Goal: Task Accomplishment & Management: Use online tool/utility

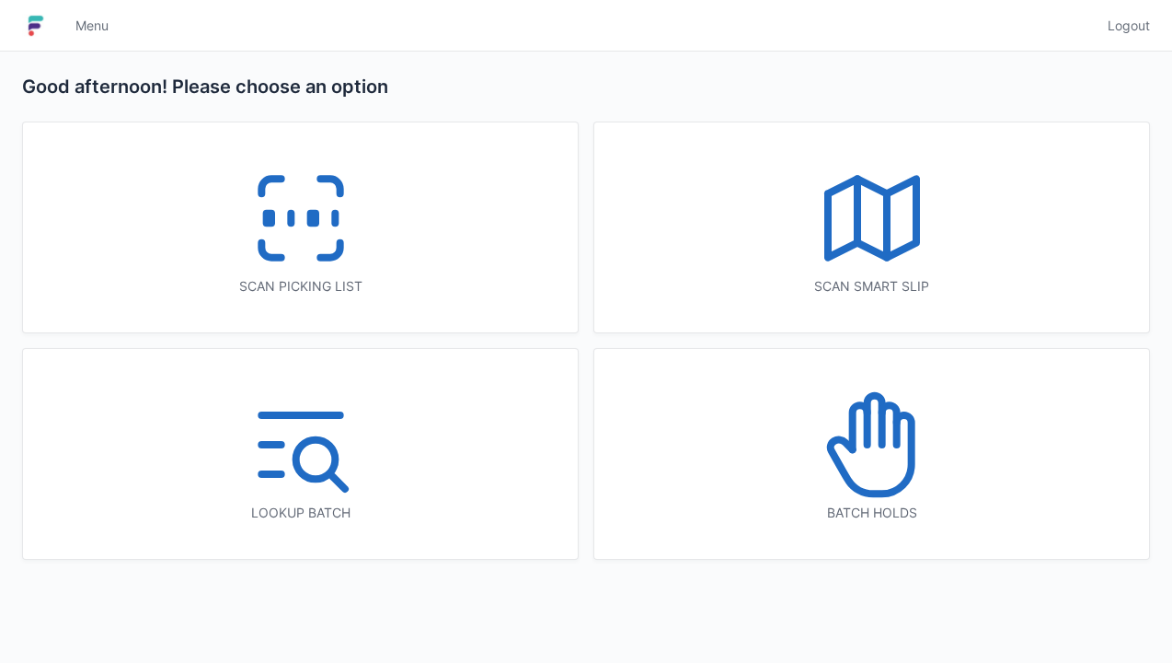
click at [290, 234] on icon at bounding box center [301, 218] width 118 height 118
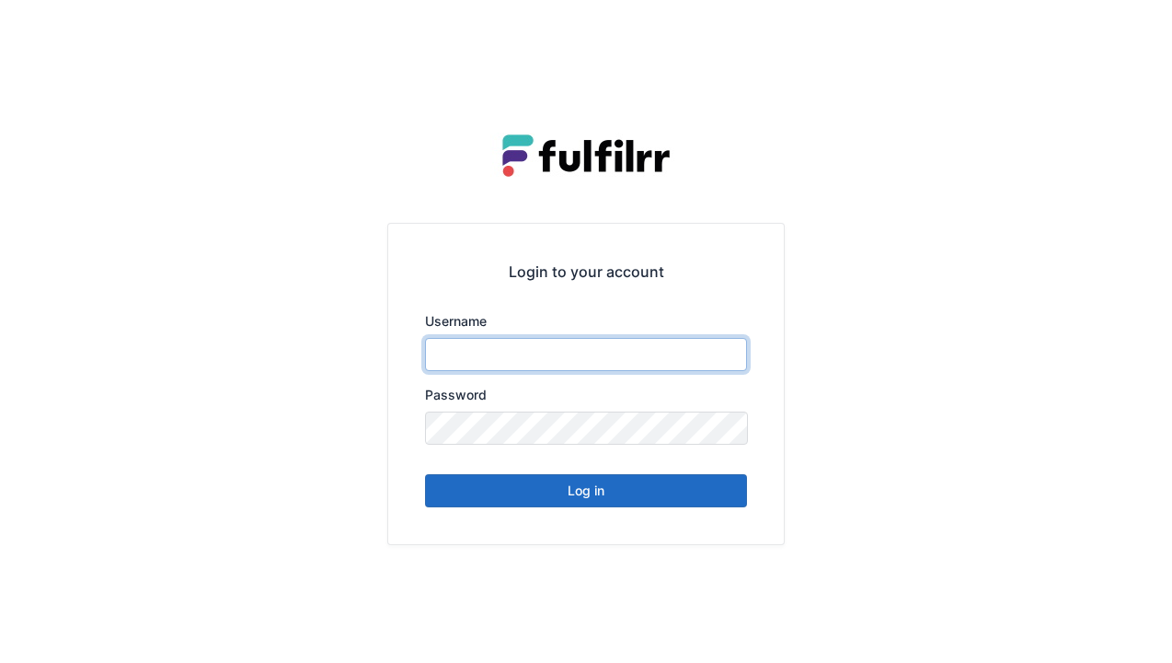
type input "******"
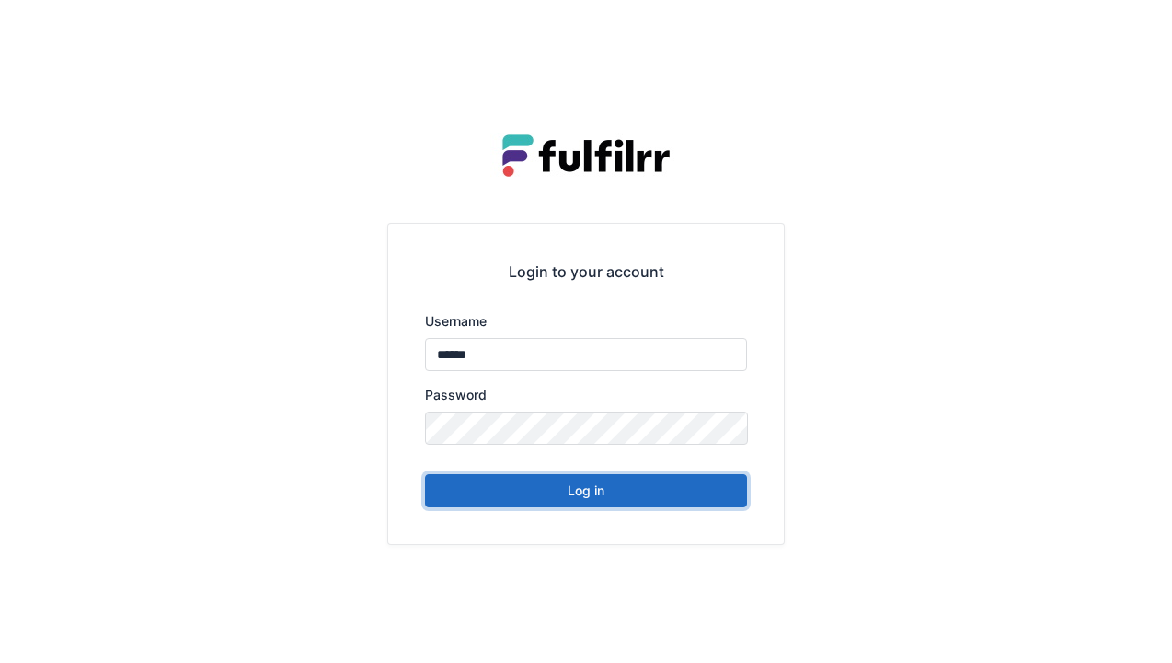
click at [595, 503] on button "Log in" at bounding box center [586, 490] width 322 height 33
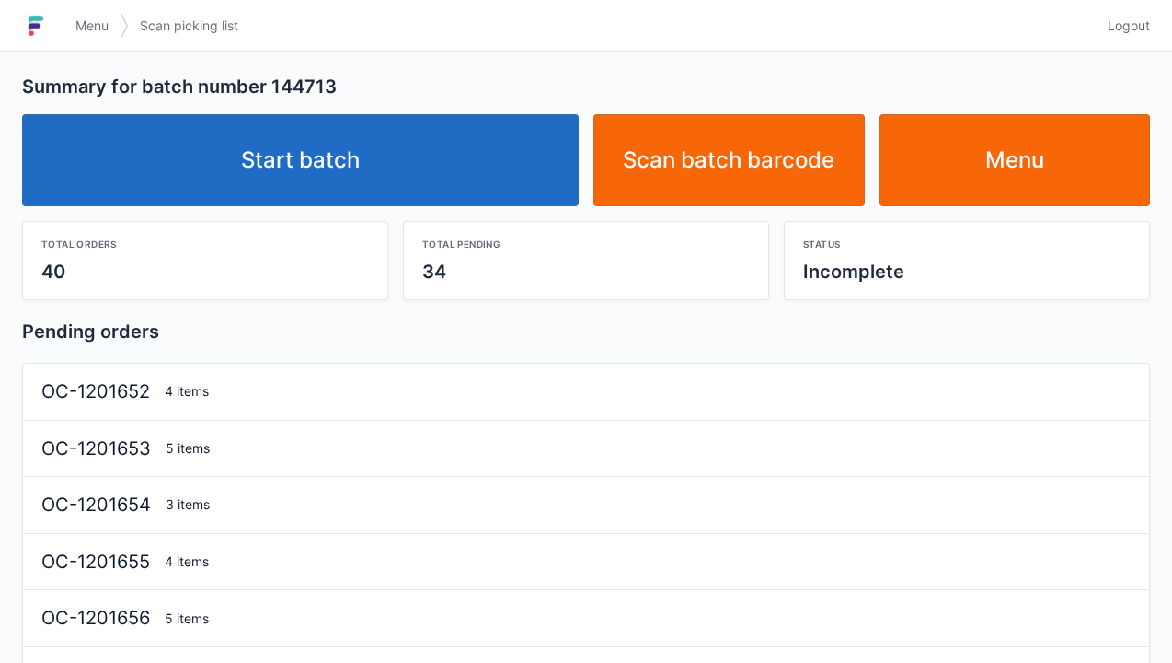
click at [353, 179] on link "Start batch" at bounding box center [300, 160] width 557 height 92
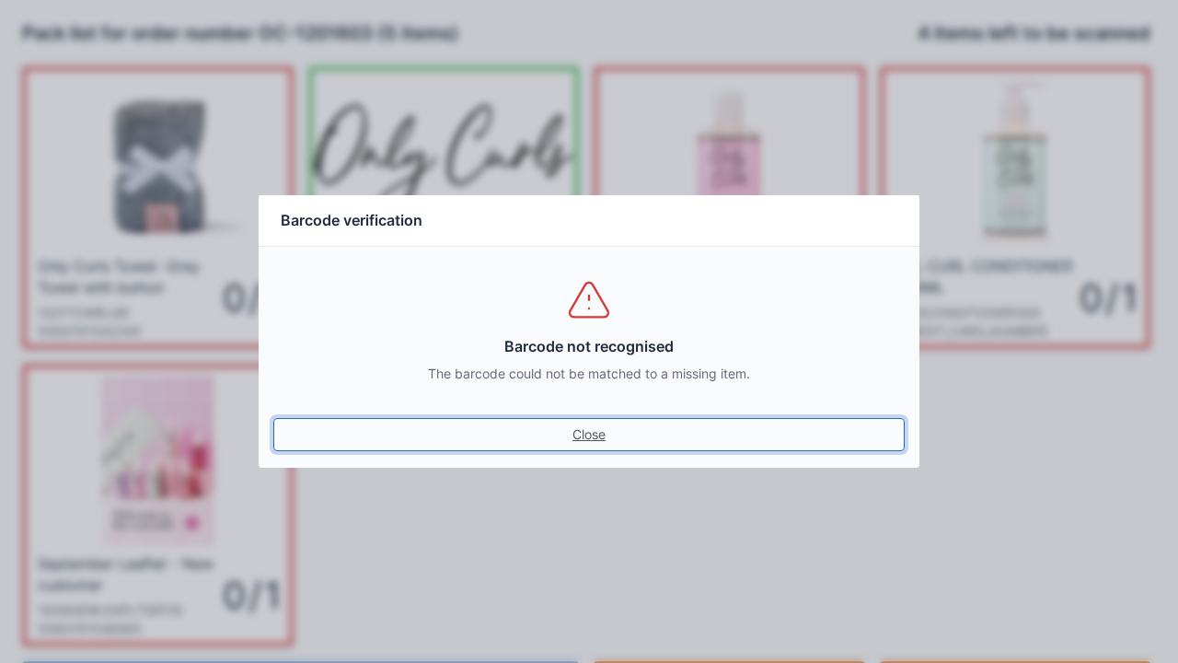
click at [574, 449] on link "Close" at bounding box center [588, 434] width 631 height 33
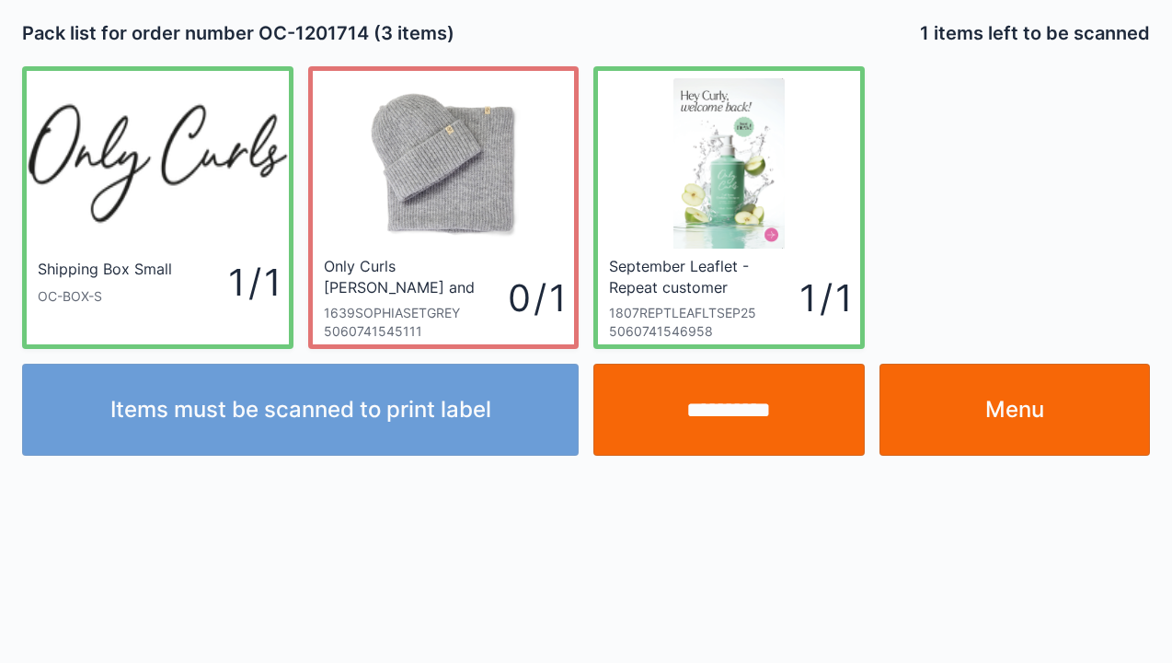
click at [715, 429] on input "**********" at bounding box center [729, 410] width 271 height 92
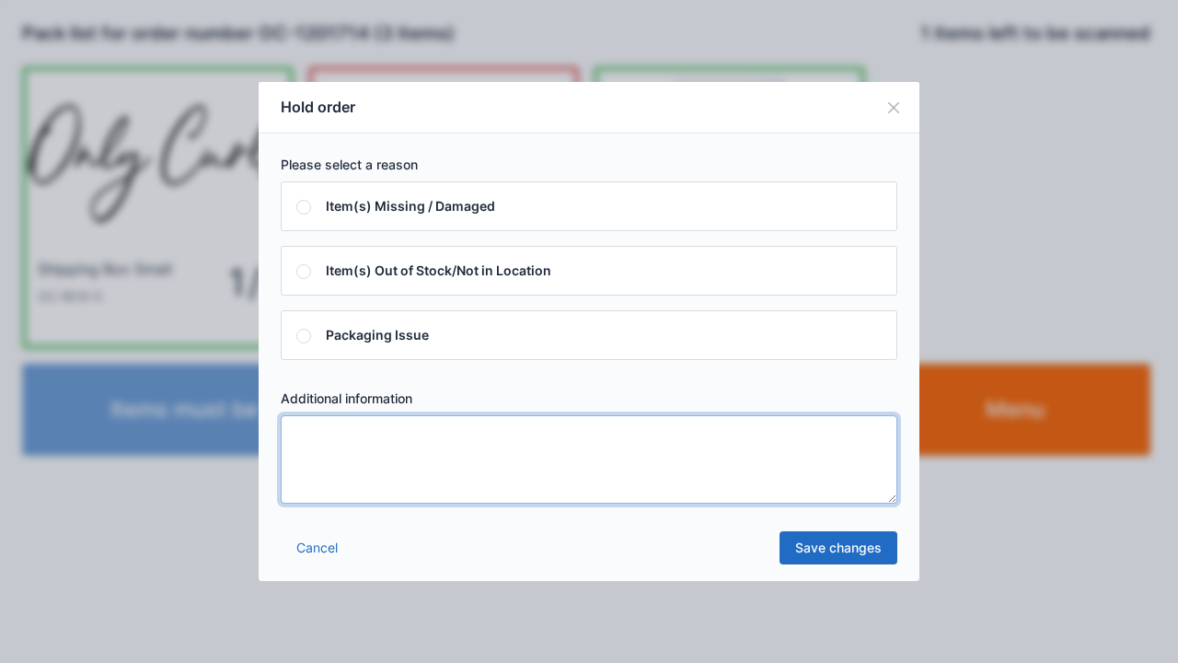
click at [318, 433] on textarea at bounding box center [589, 459] width 617 height 88
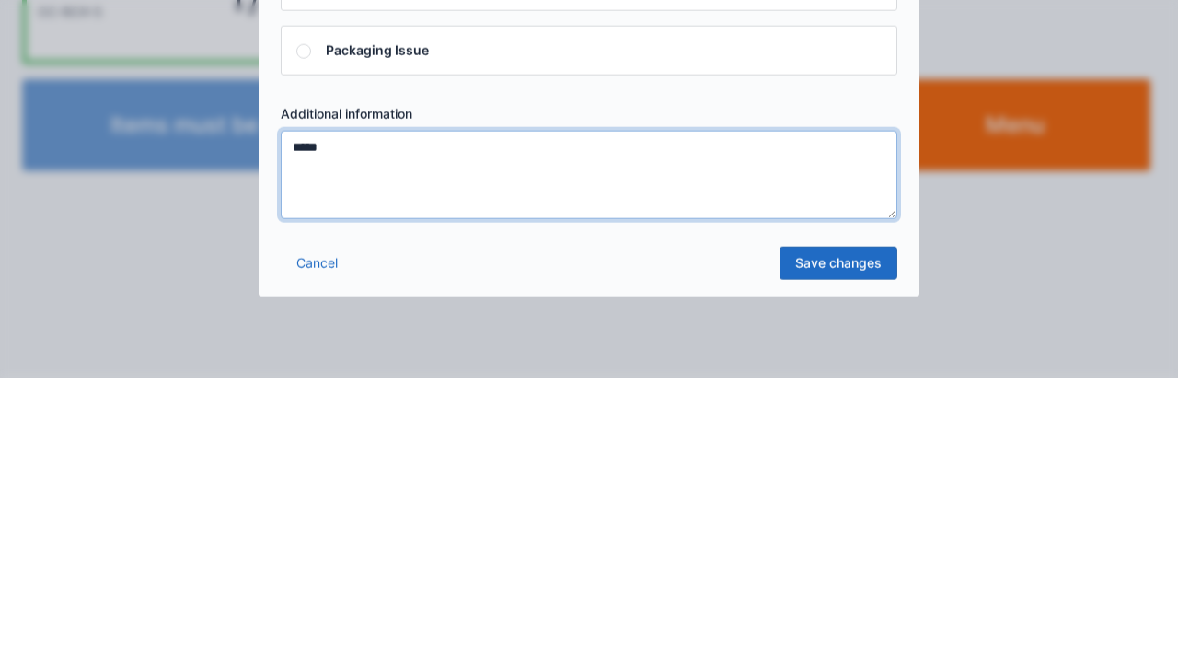
type textarea "*****"
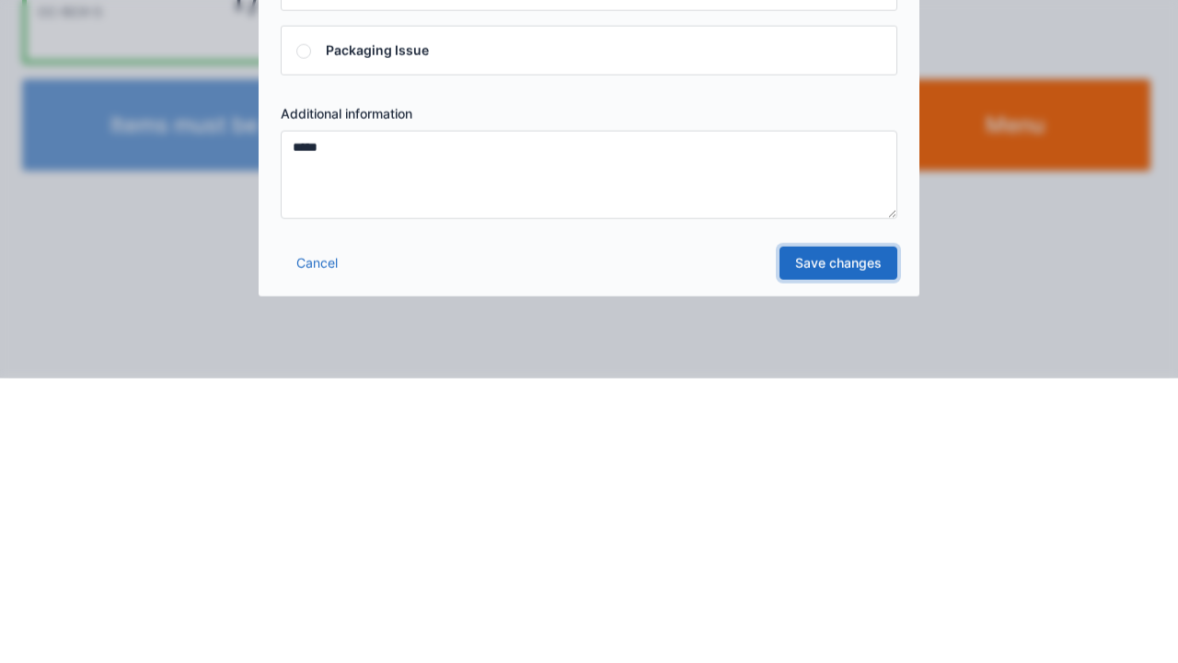
click at [840, 554] on link "Save changes" at bounding box center [838, 547] width 118 height 33
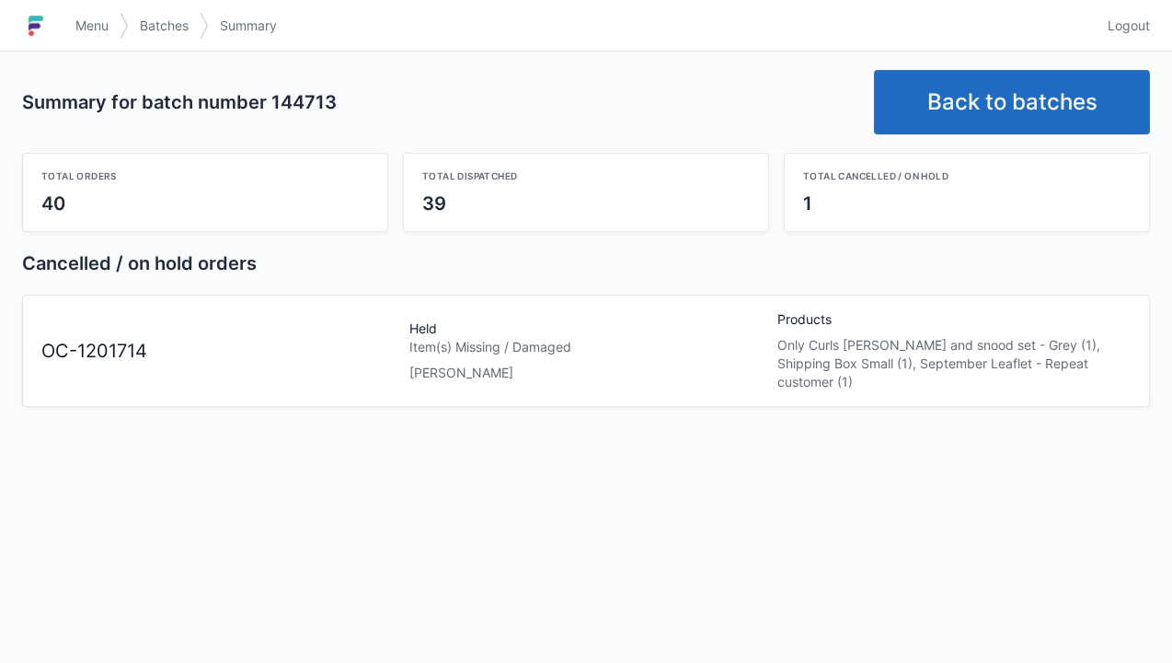
click at [1039, 105] on link "Back to batches" at bounding box center [1012, 102] width 276 height 64
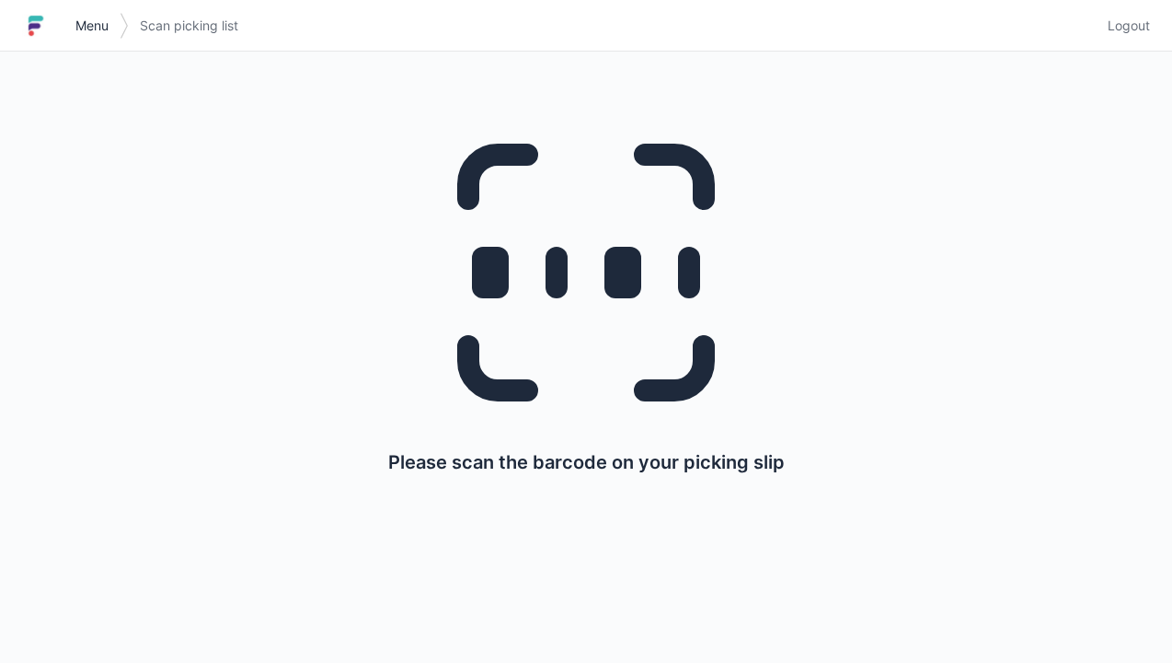
click at [99, 23] on span "Menu" at bounding box center [91, 26] width 33 height 18
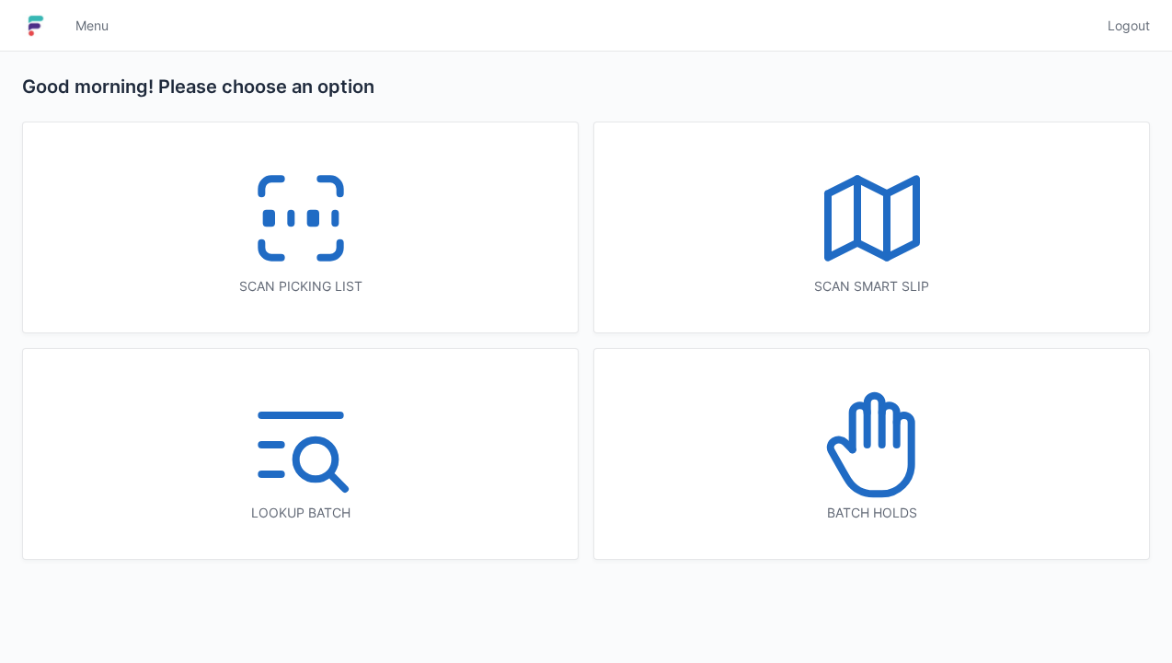
click at [870, 465] on icon at bounding box center [873, 445] width 118 height 118
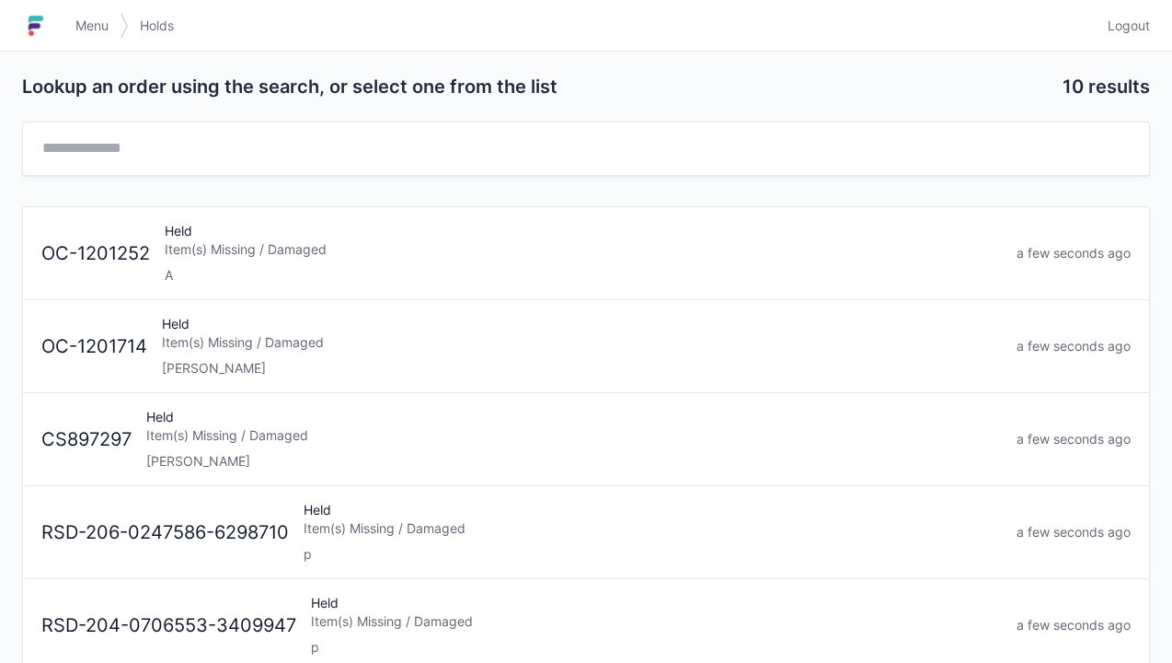
click at [194, 349] on div "Item(s) Missing / Damaged" at bounding box center [582, 342] width 840 height 18
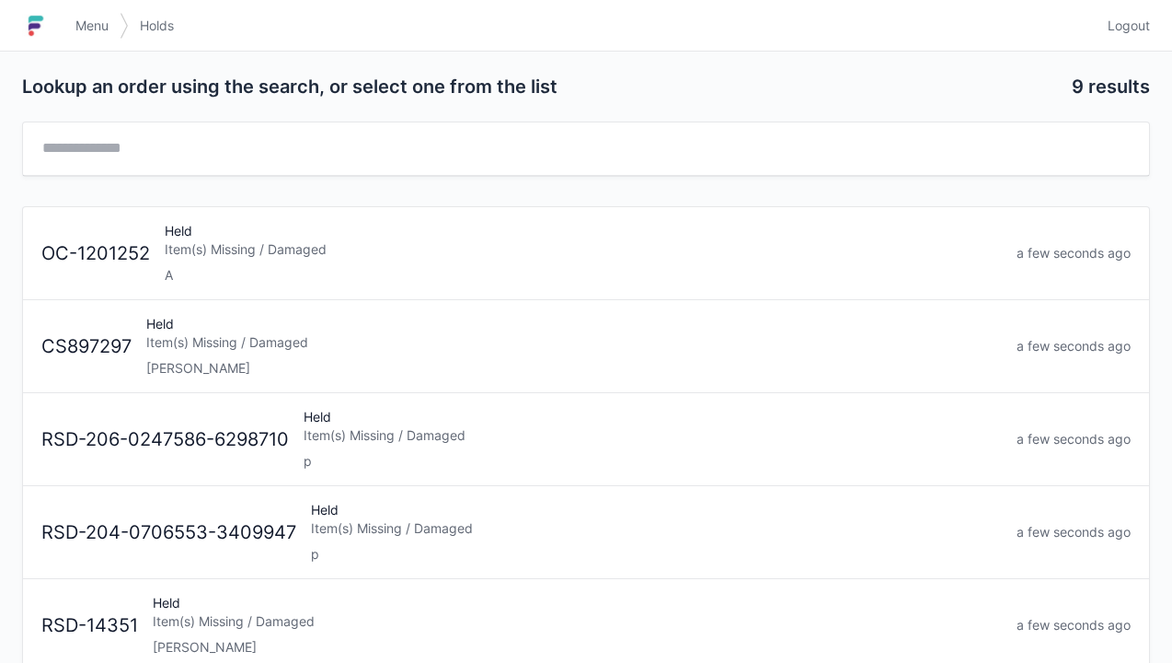
click at [200, 359] on div "[PERSON_NAME]" at bounding box center [574, 368] width 856 height 18
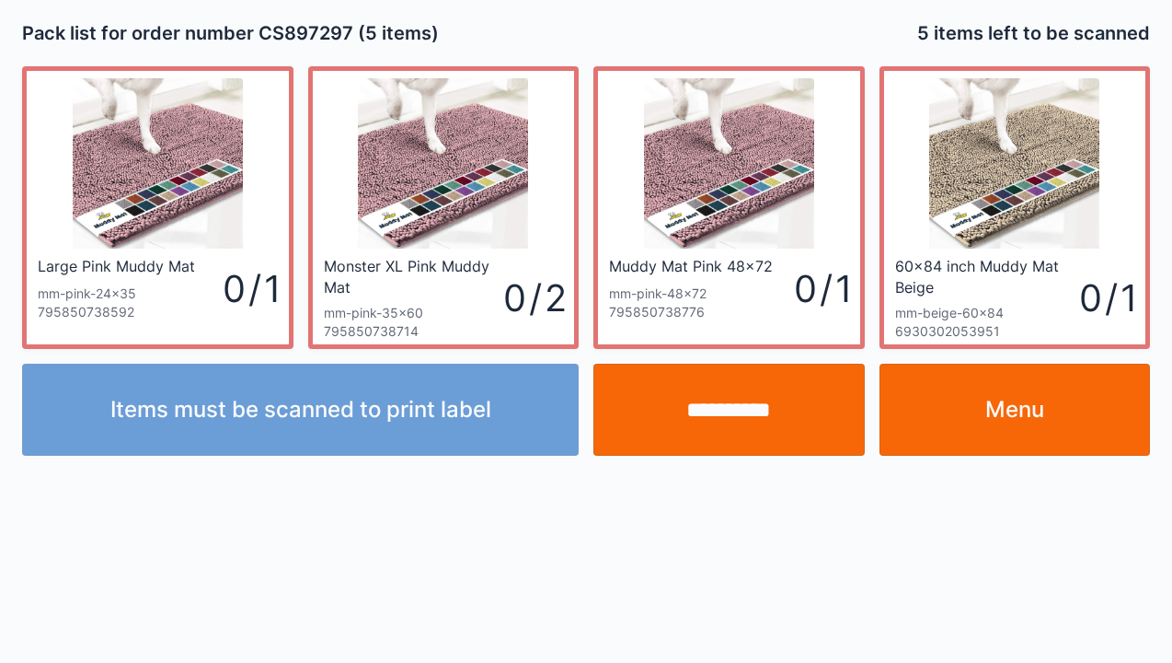
click at [1027, 423] on link "Menu" at bounding box center [1015, 410] width 271 height 92
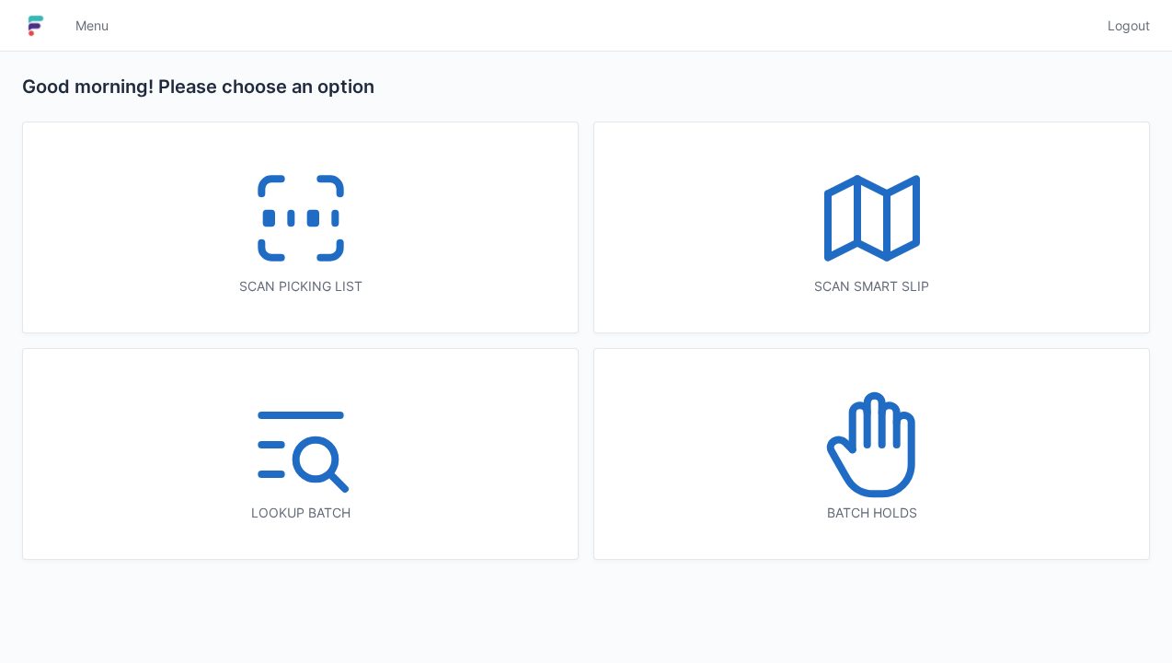
click at [291, 261] on icon at bounding box center [301, 218] width 118 height 118
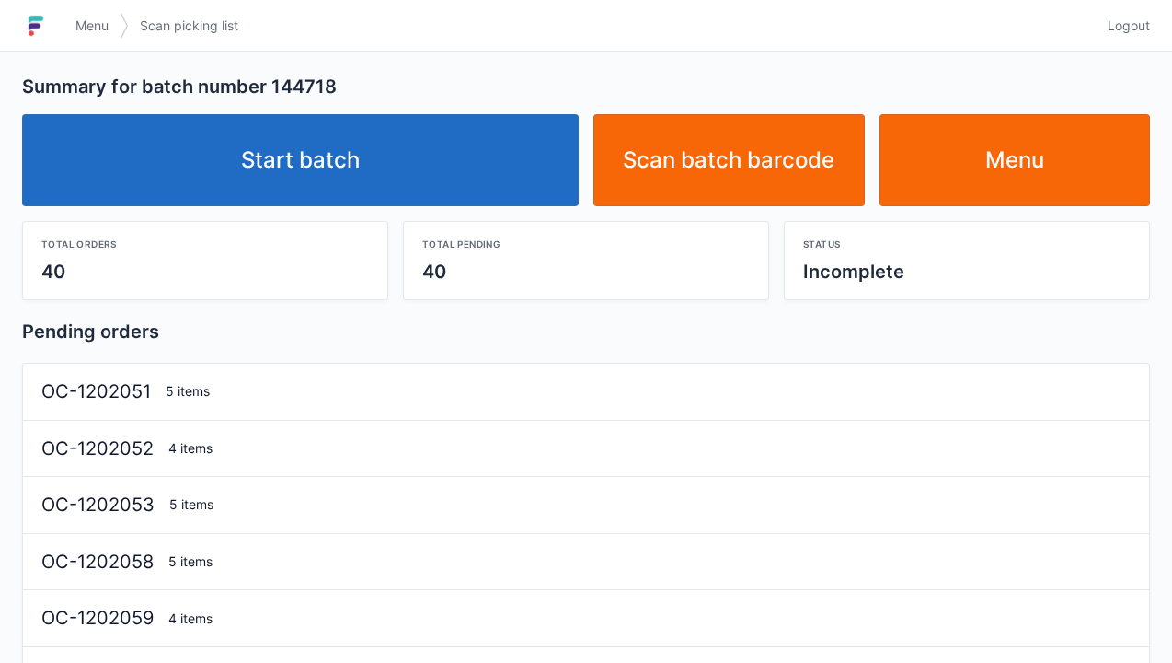
click at [333, 149] on link "Start batch" at bounding box center [300, 160] width 557 height 92
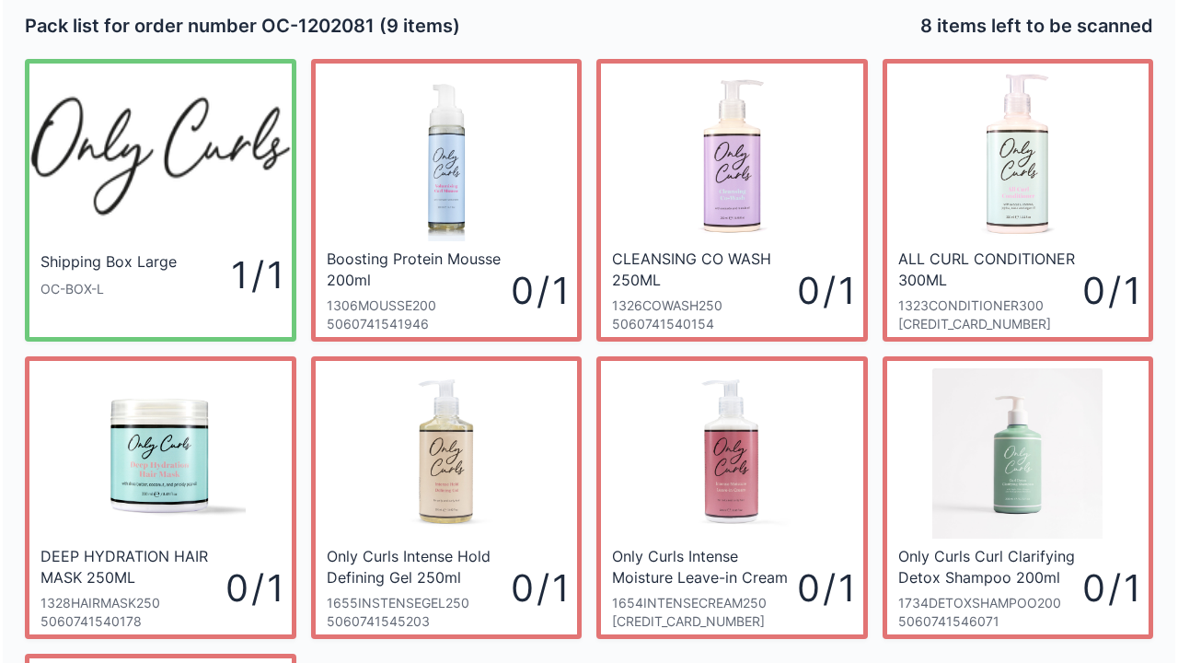
scroll to position [6, 0]
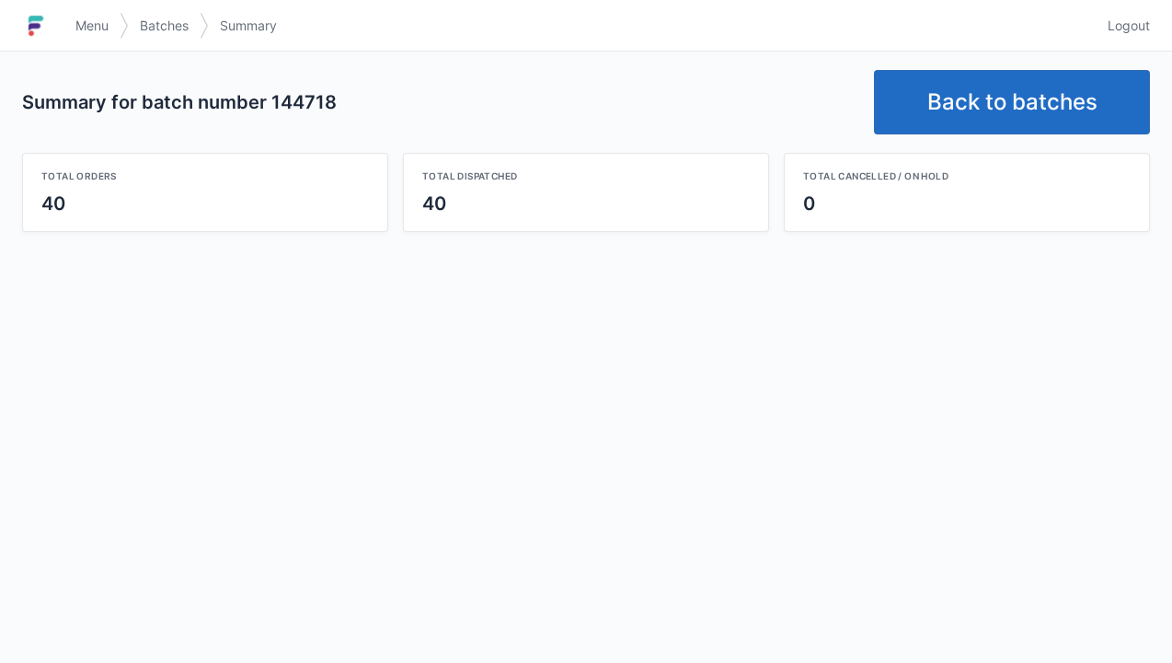
click at [1027, 87] on link "Back to batches" at bounding box center [1012, 102] width 276 height 64
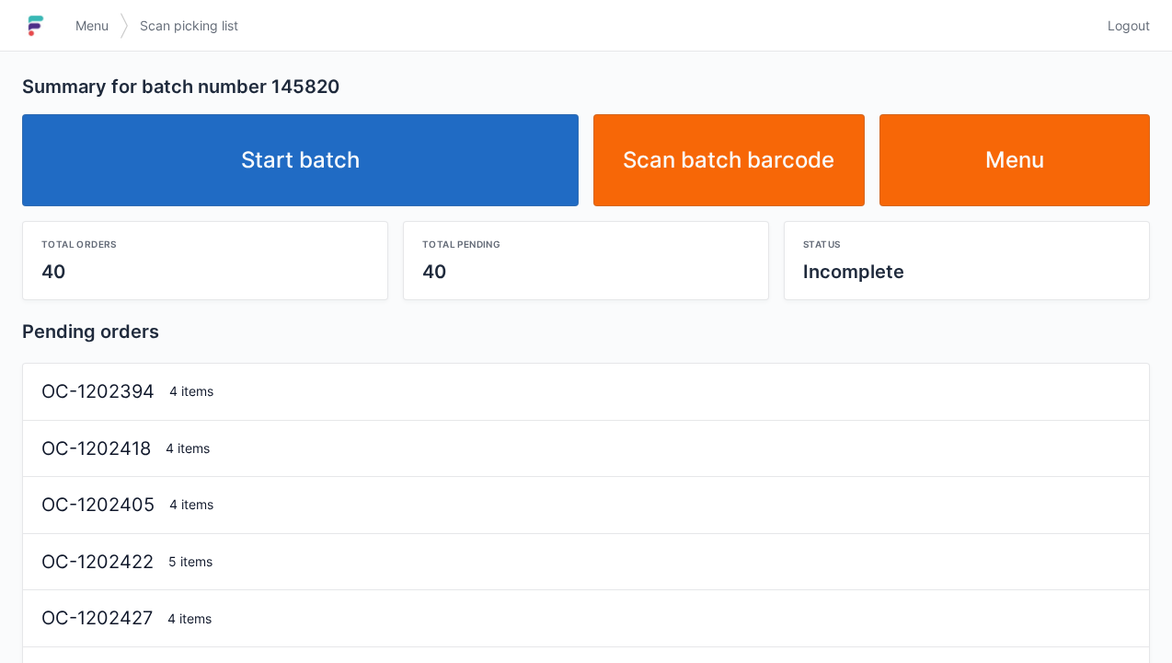
click at [309, 167] on link "Start batch" at bounding box center [300, 160] width 557 height 92
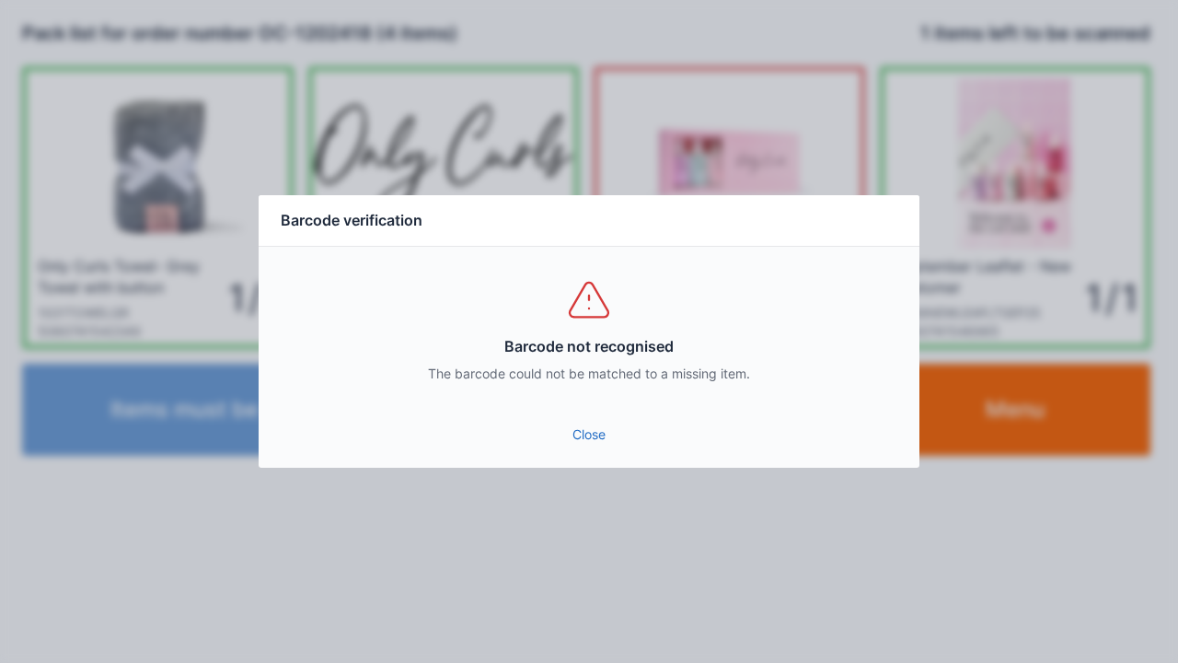
click at [606, 429] on link "Close" at bounding box center [588, 434] width 631 height 33
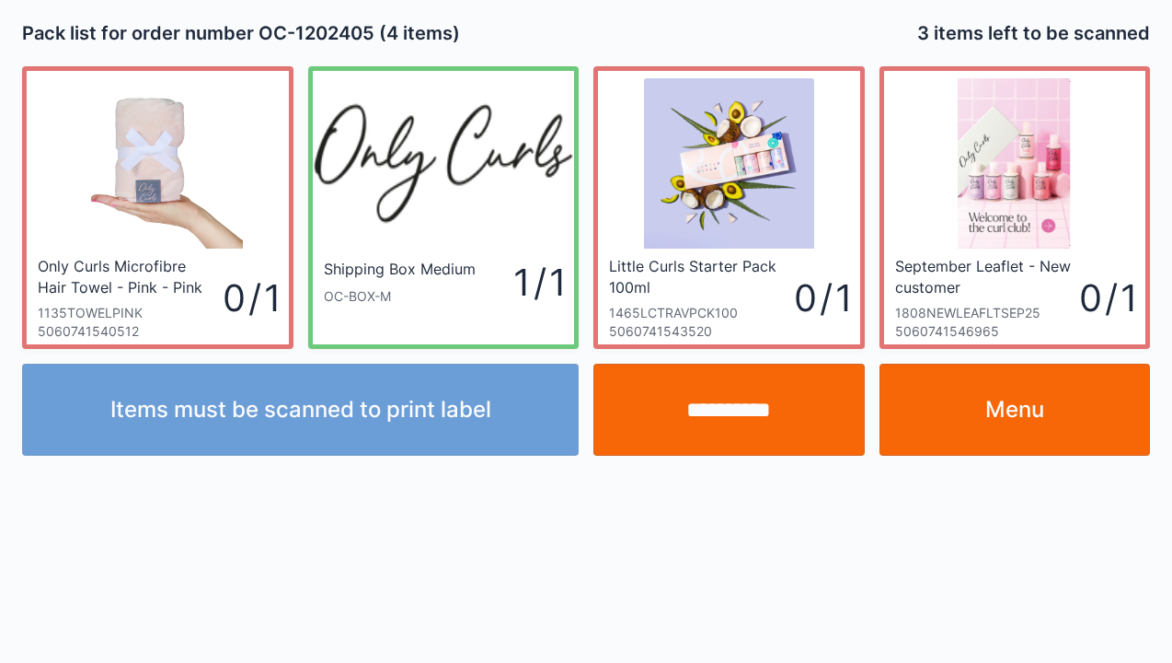
click at [1031, 416] on link "Menu" at bounding box center [1015, 410] width 271 height 92
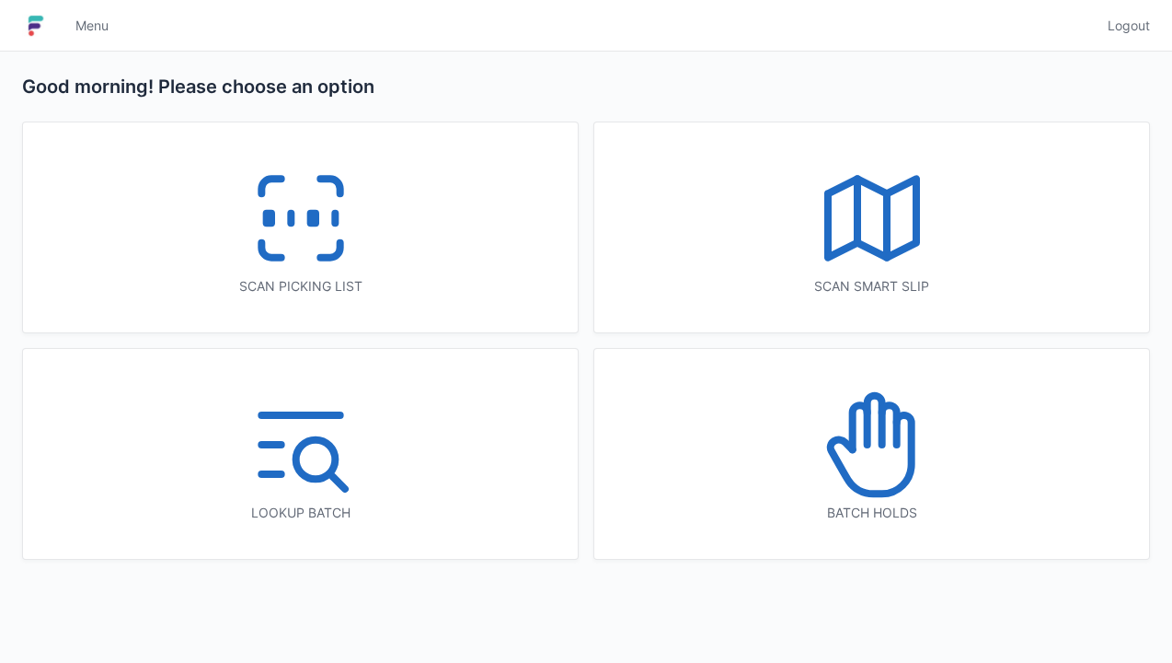
click at [305, 225] on icon at bounding box center [301, 218] width 118 height 118
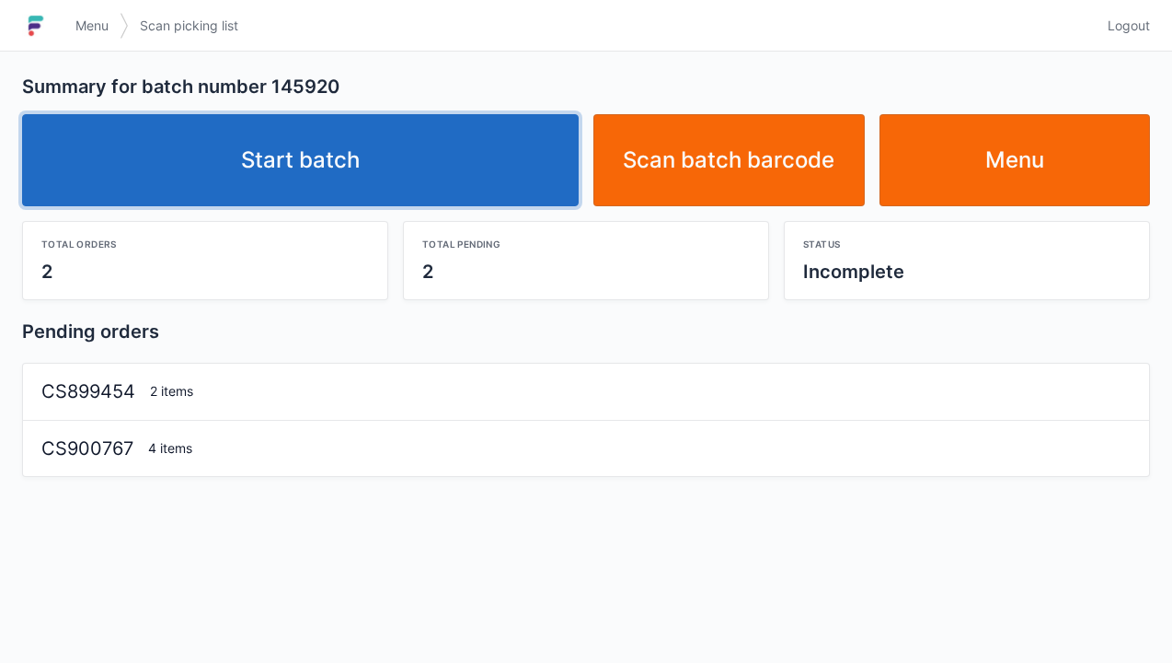
click at [383, 180] on link "Start batch" at bounding box center [300, 160] width 557 height 92
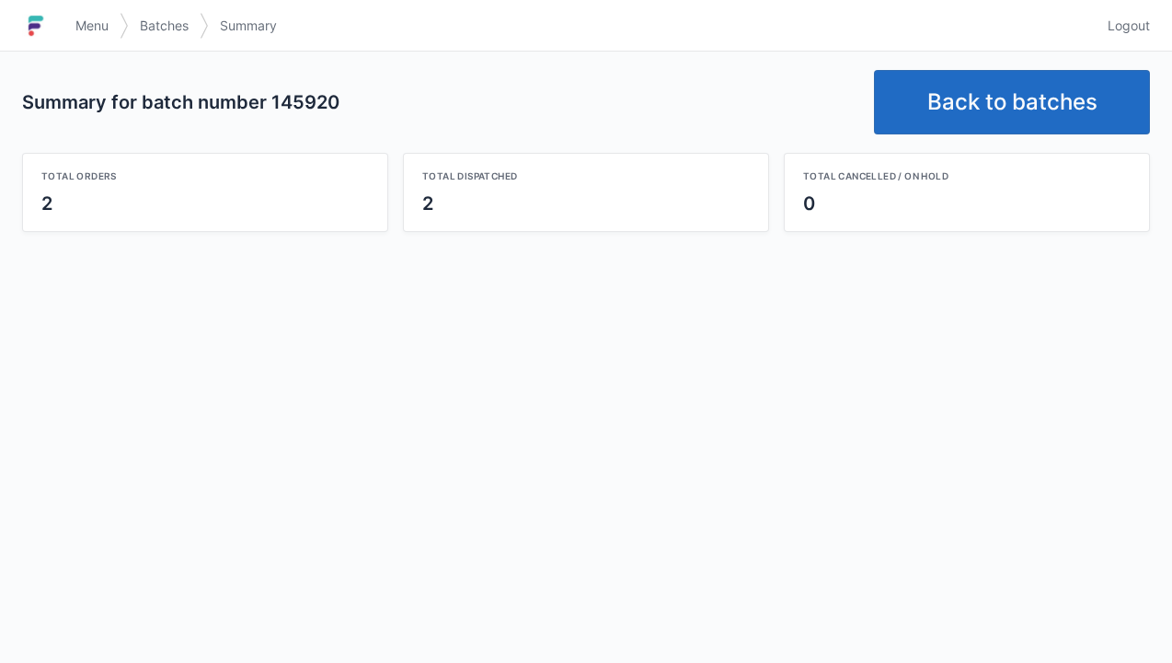
click at [1008, 107] on link "Back to batches" at bounding box center [1012, 102] width 276 height 64
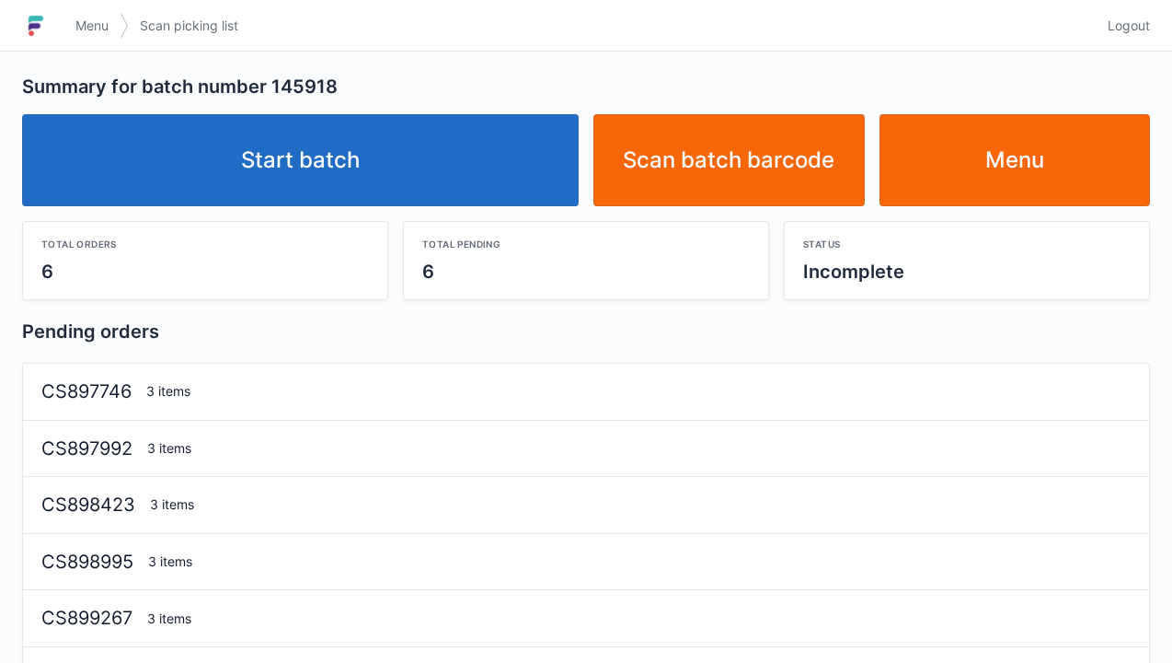
click at [338, 201] on link "Start batch" at bounding box center [300, 160] width 557 height 92
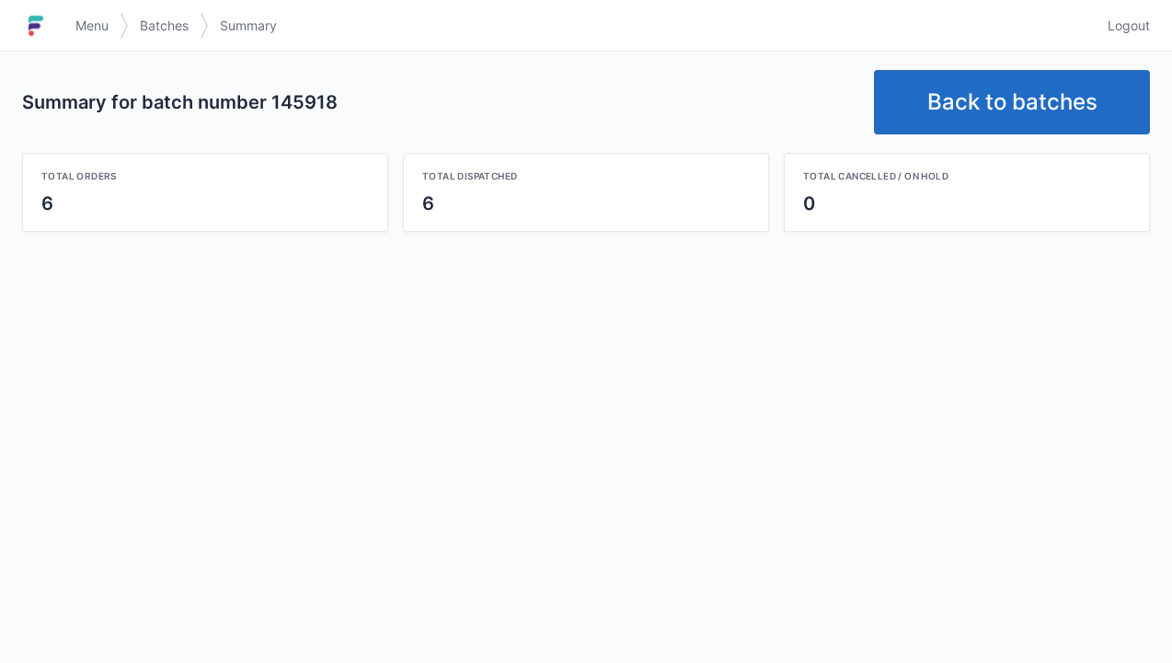
click at [1017, 102] on link "Back to batches" at bounding box center [1012, 102] width 276 height 64
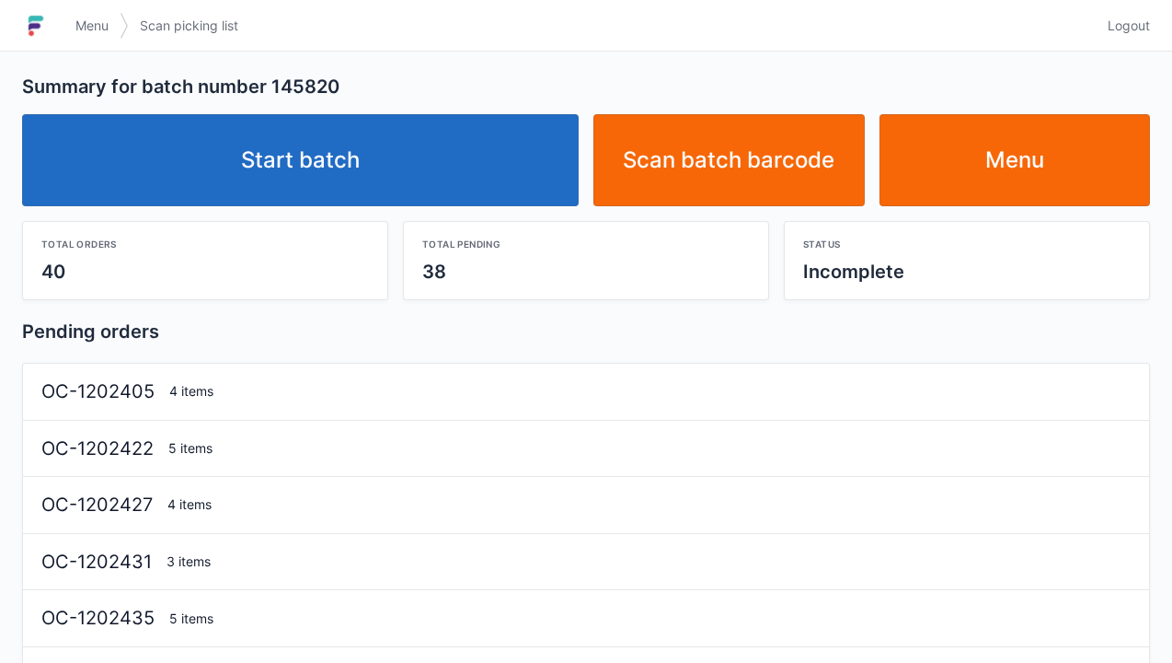
click at [360, 183] on link "Start batch" at bounding box center [300, 160] width 557 height 92
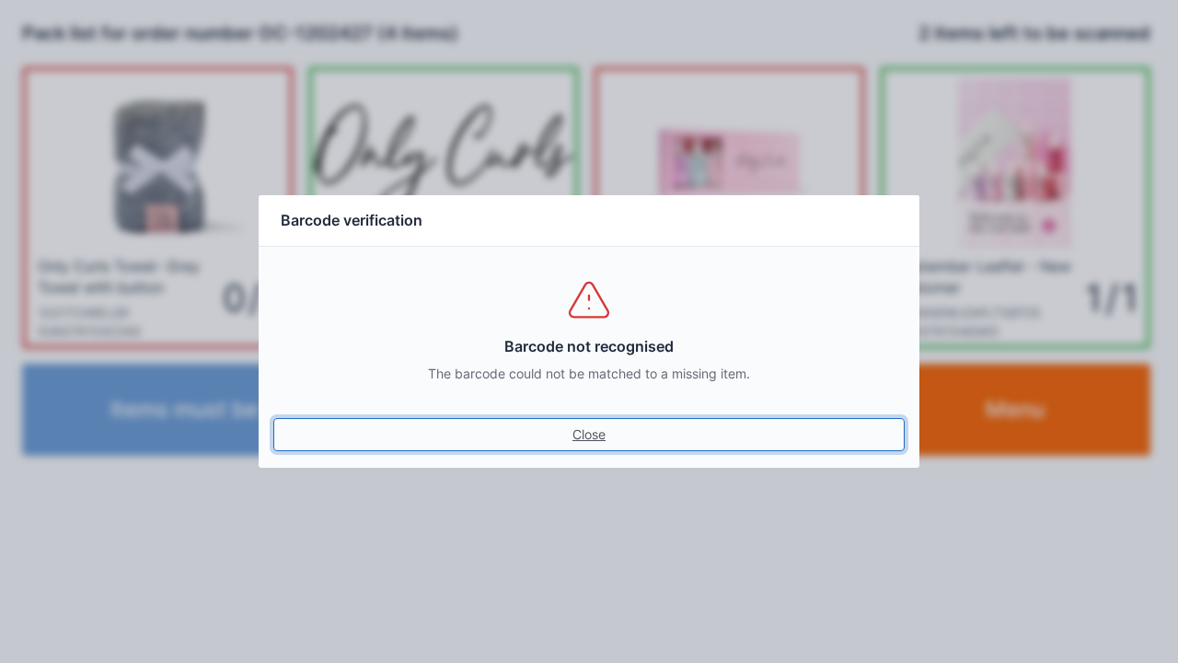
click at [585, 422] on link "Close" at bounding box center [588, 434] width 631 height 33
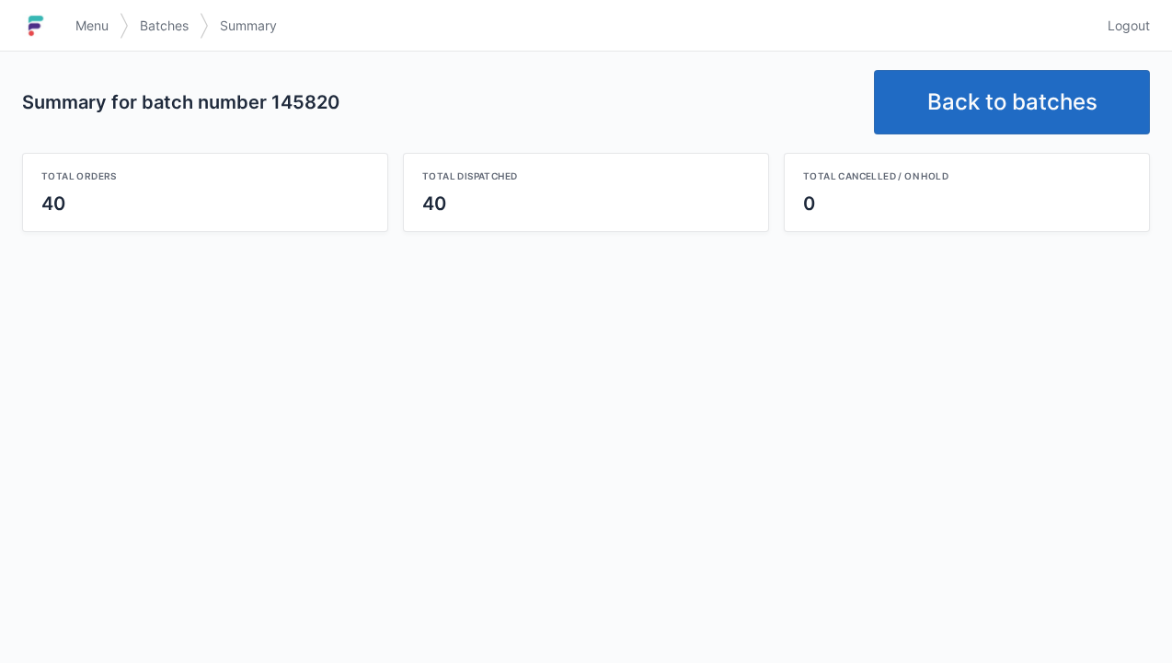
click at [1022, 101] on link "Back to batches" at bounding box center [1012, 102] width 276 height 64
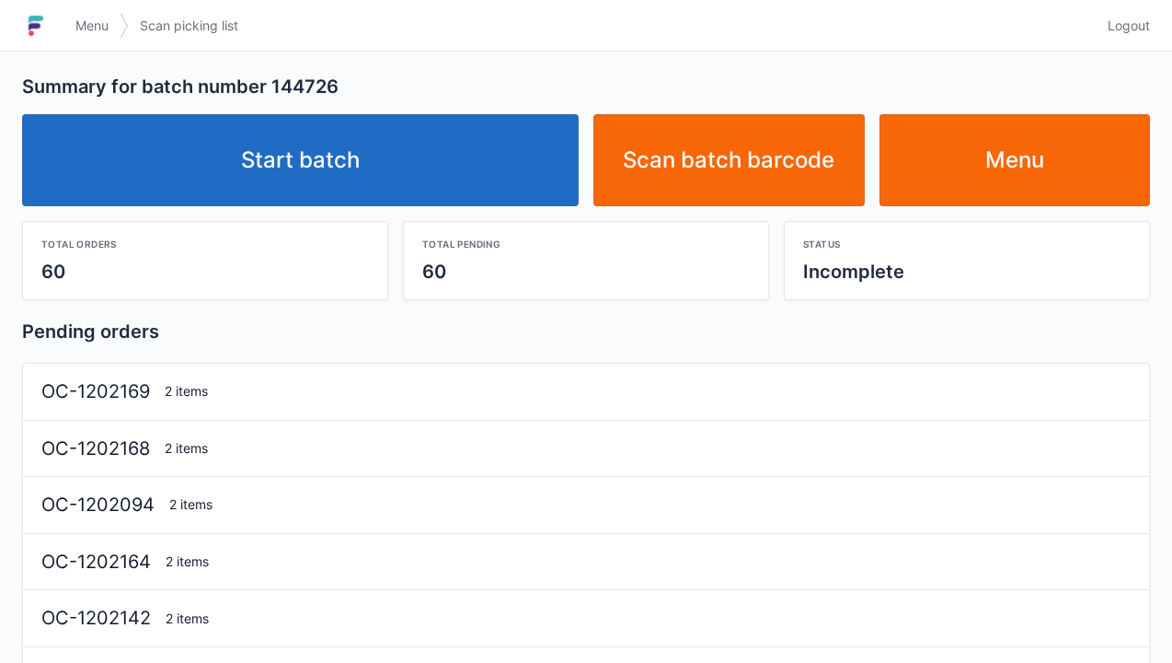
click at [324, 165] on link "Start batch" at bounding box center [300, 160] width 557 height 92
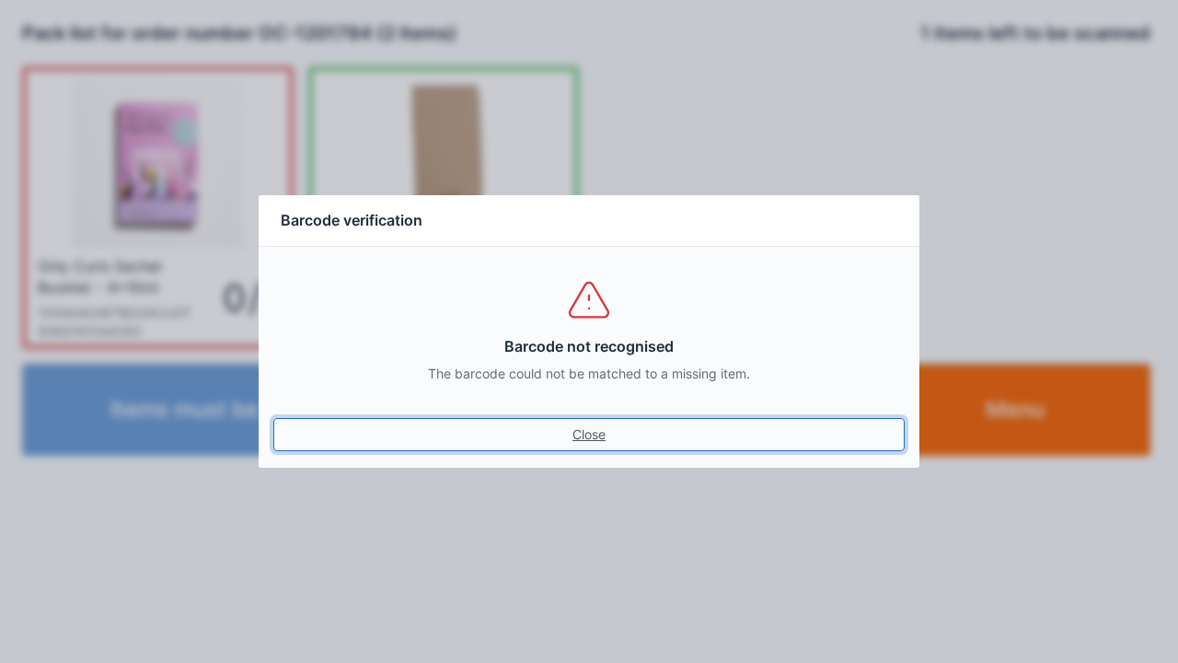
click at [575, 446] on link "Close" at bounding box center [588, 434] width 631 height 33
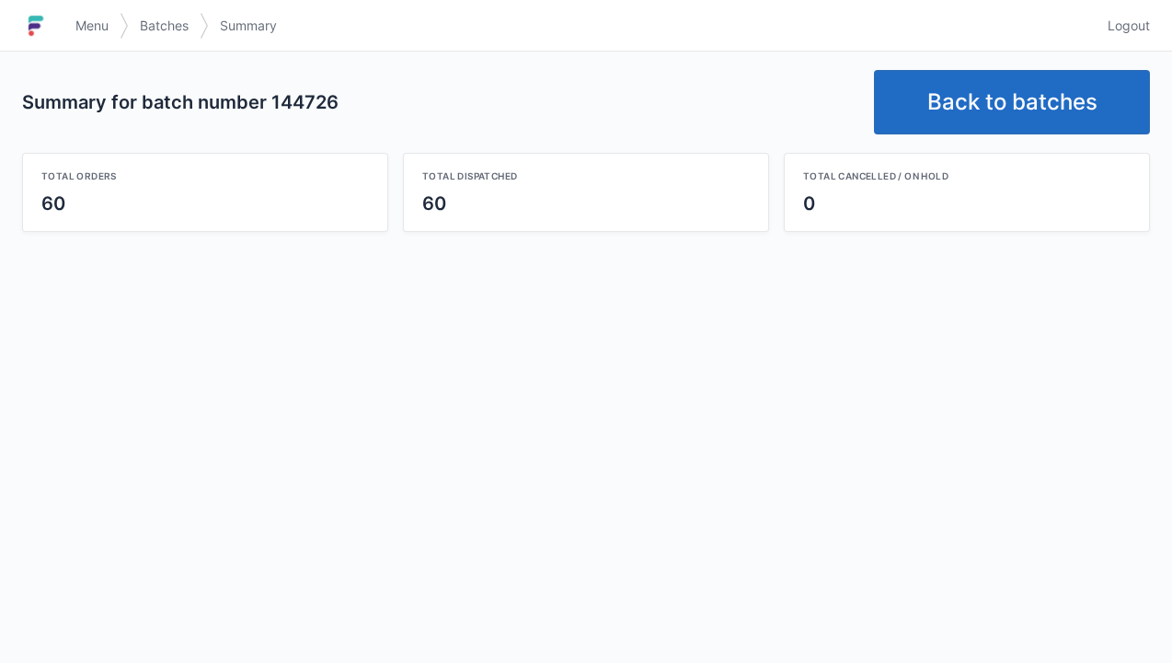
click at [999, 95] on link "Back to batches" at bounding box center [1012, 102] width 276 height 64
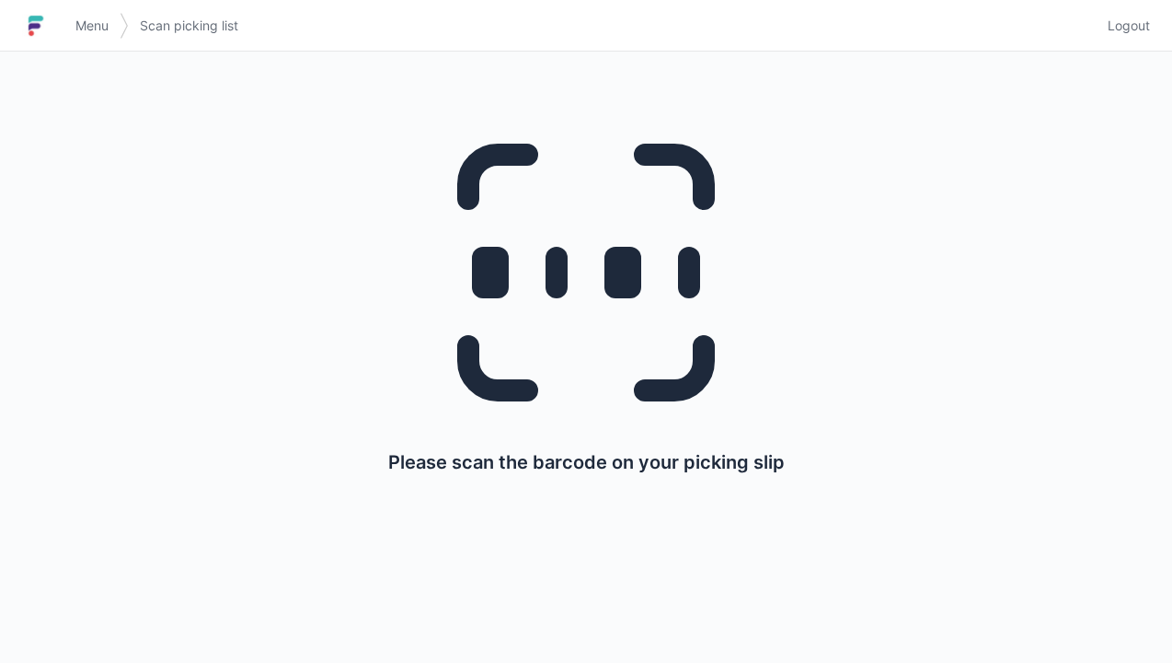
click at [98, 29] on span "Menu" at bounding box center [91, 26] width 33 height 18
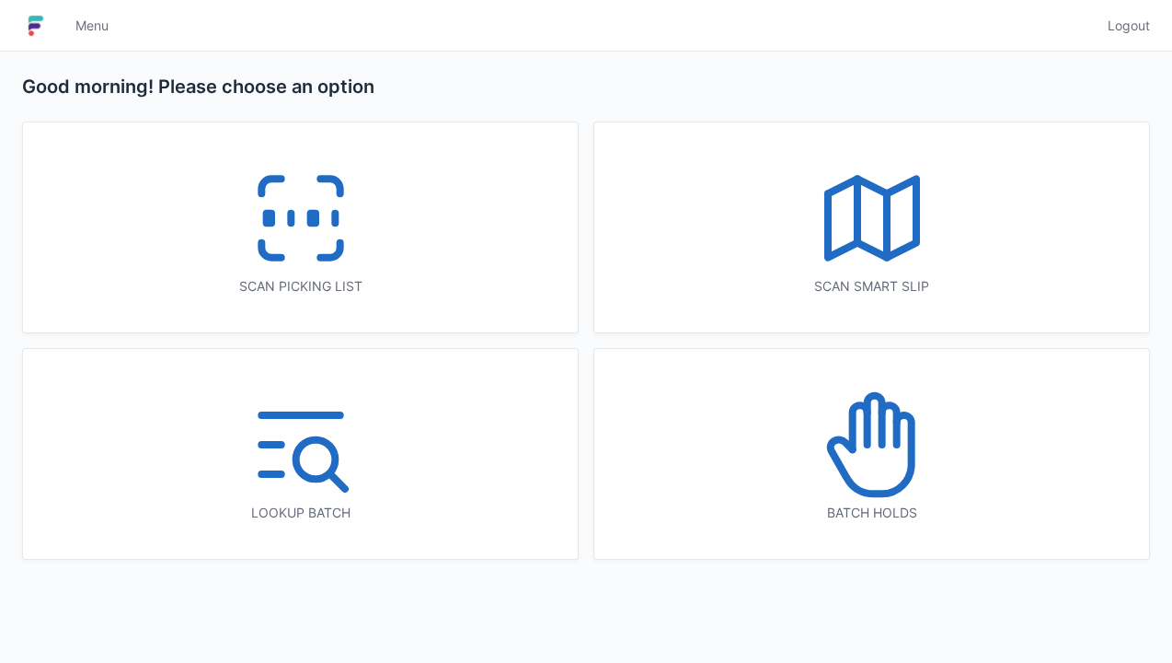
click at [893, 455] on icon at bounding box center [873, 445] width 118 height 118
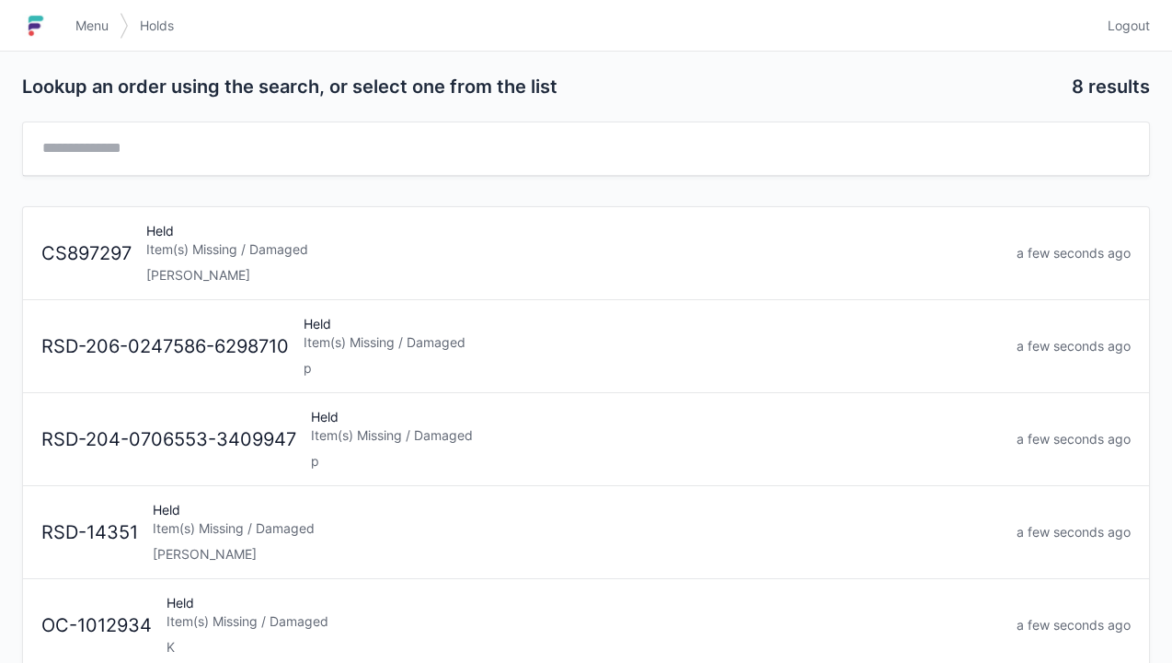
click at [198, 262] on div "Held Item(s) Missing / Damaged Elena" at bounding box center [574, 253] width 871 height 63
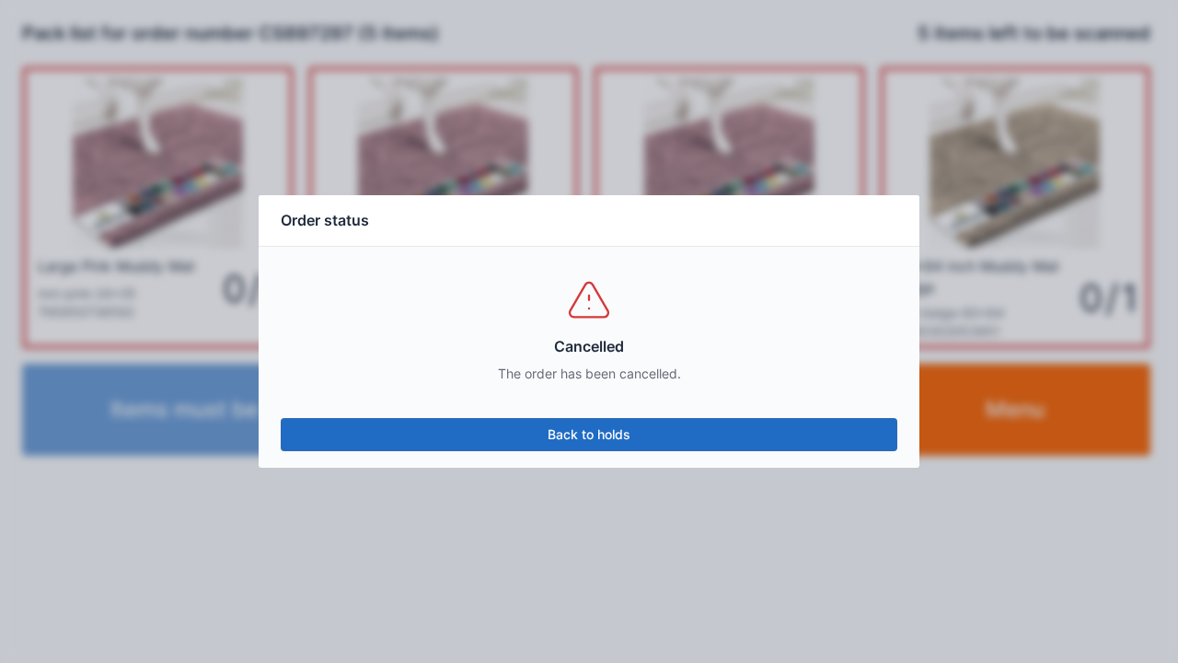
click at [579, 447] on link "Back to holds" at bounding box center [589, 434] width 617 height 33
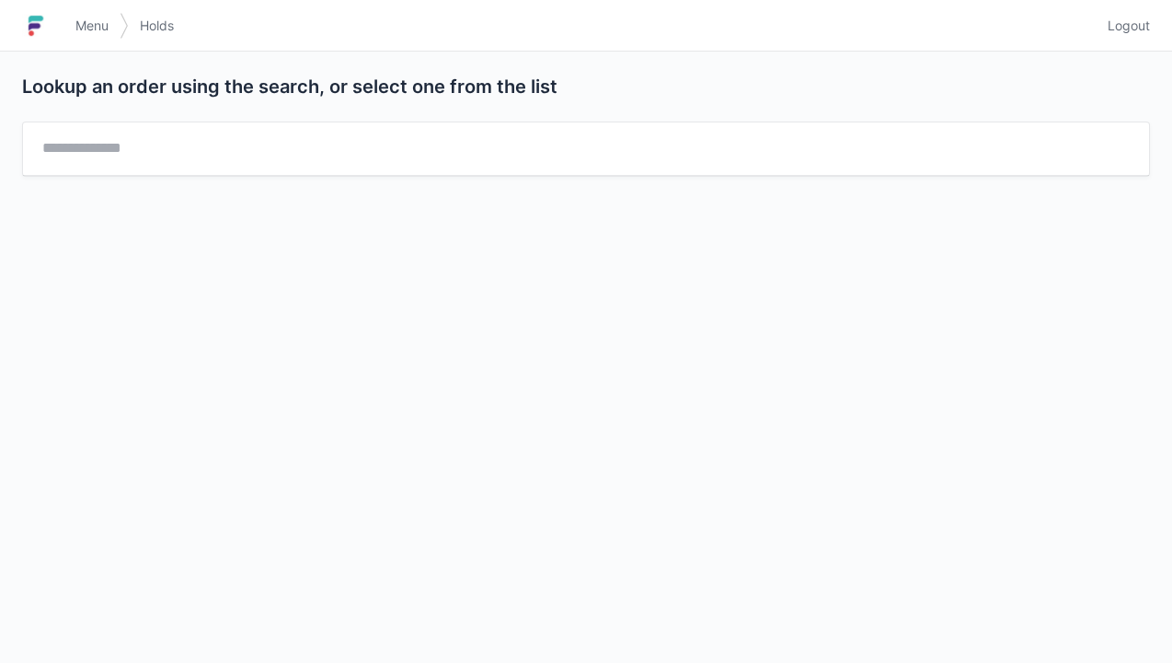
click at [94, 20] on span "Menu" at bounding box center [91, 26] width 33 height 18
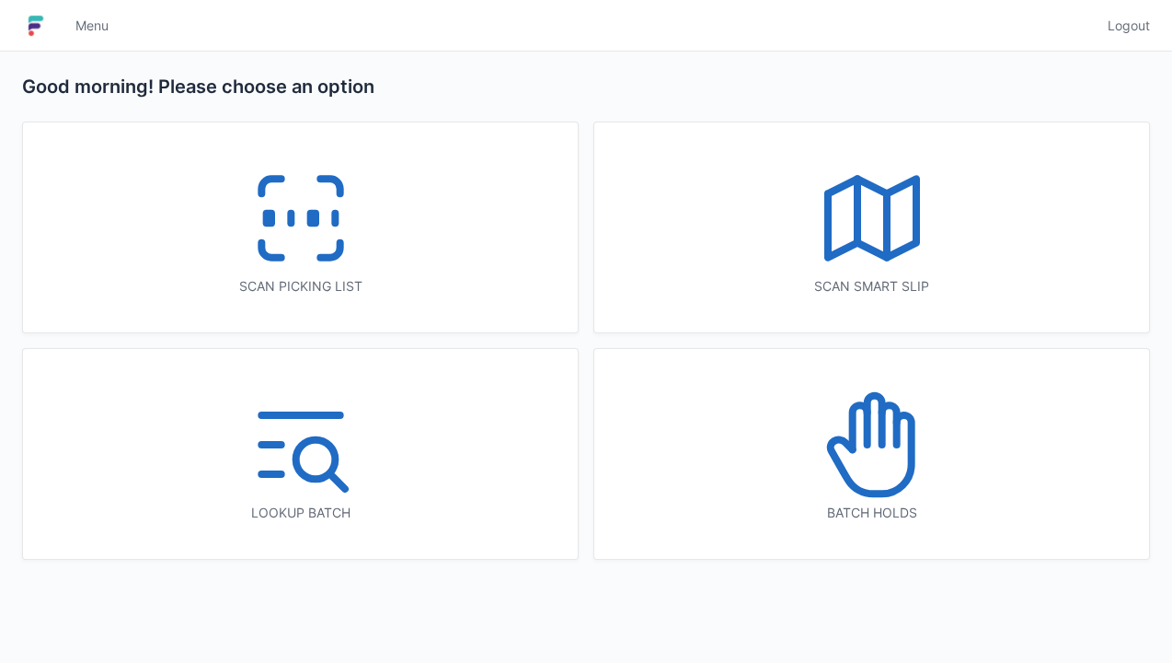
click at [301, 232] on icon at bounding box center [301, 218] width 118 height 118
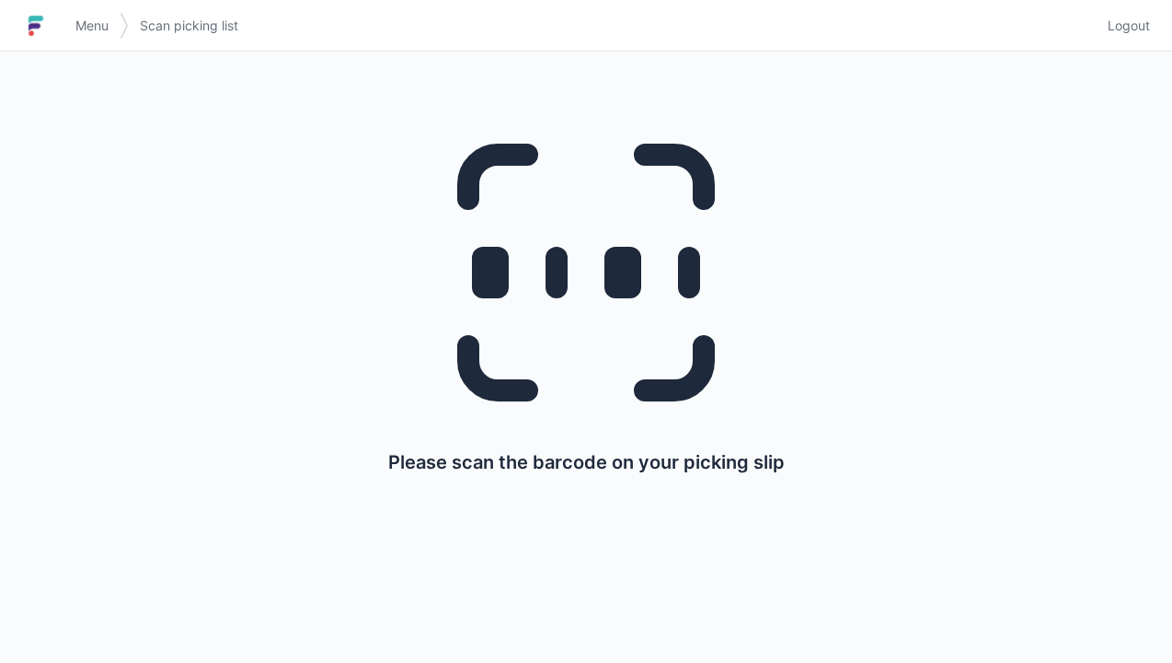
click at [107, 29] on span "Menu" at bounding box center [91, 26] width 33 height 18
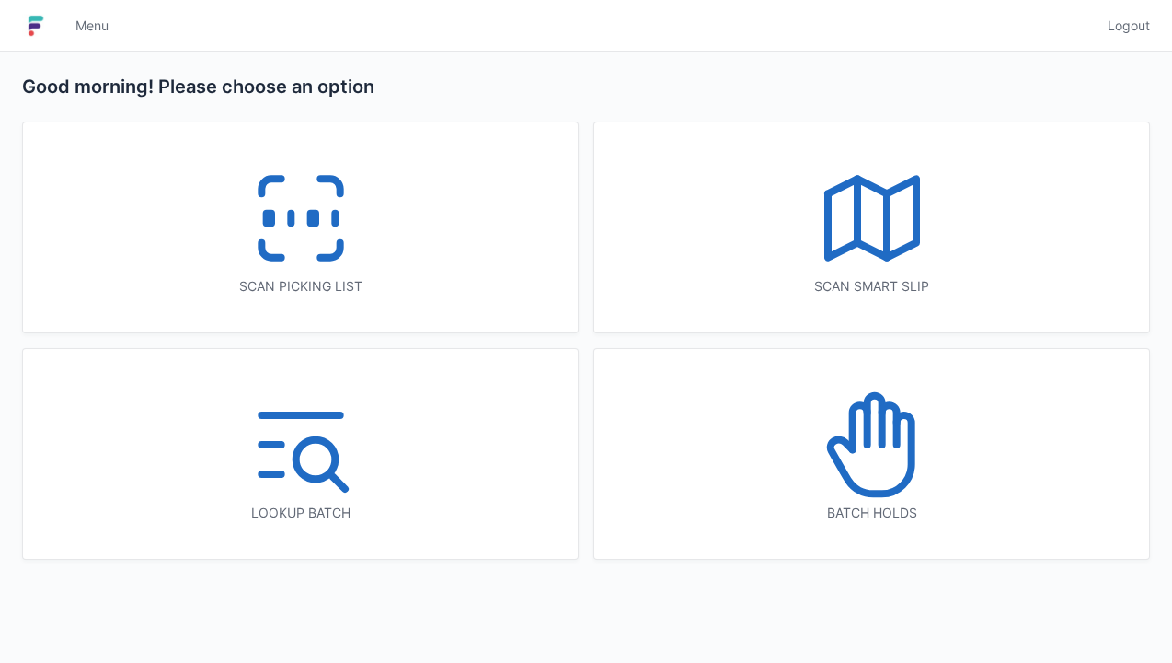
click at [329, 229] on icon at bounding box center [301, 218] width 118 height 118
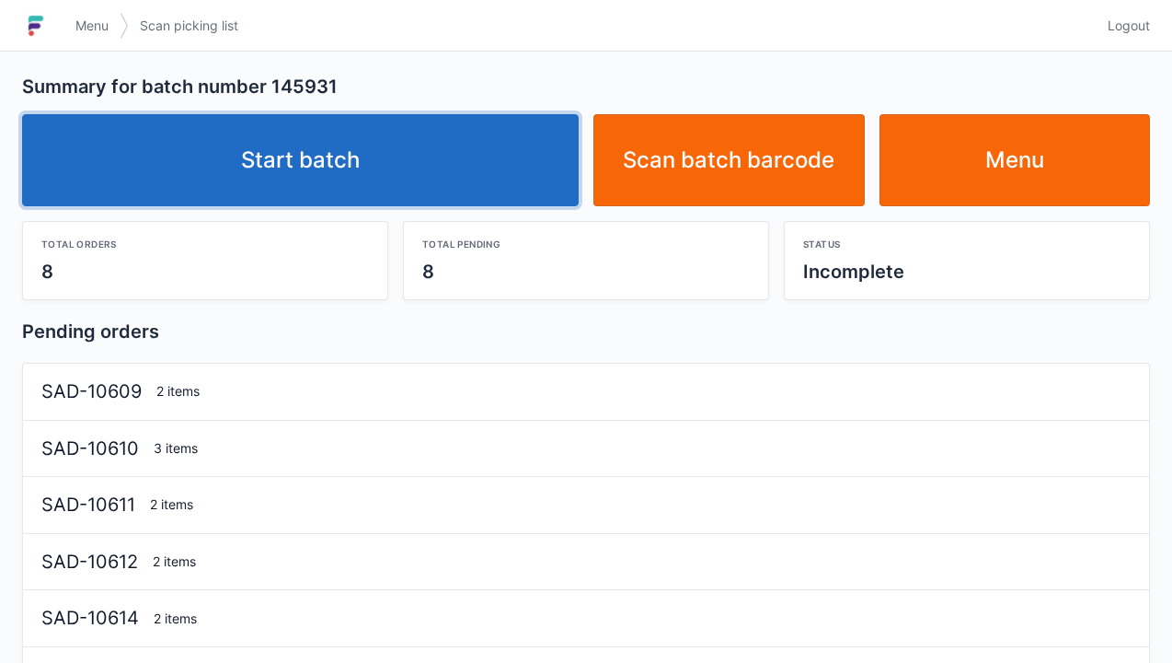
click at [348, 166] on link "Start batch" at bounding box center [300, 160] width 557 height 92
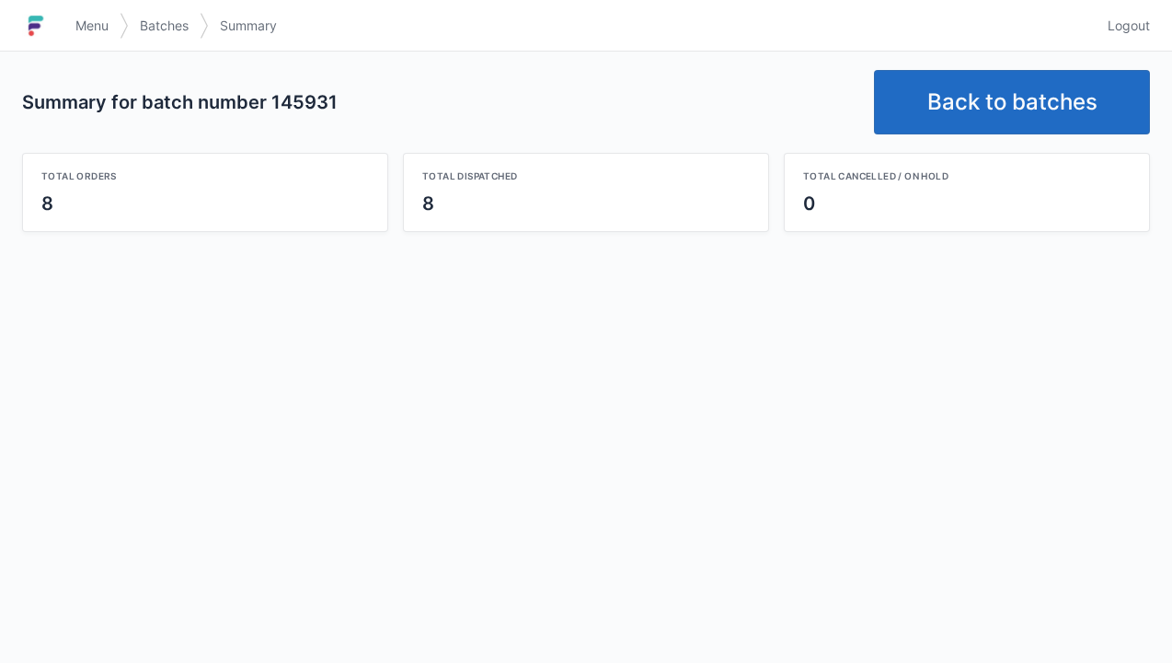
click at [1008, 108] on link "Back to batches" at bounding box center [1012, 102] width 276 height 64
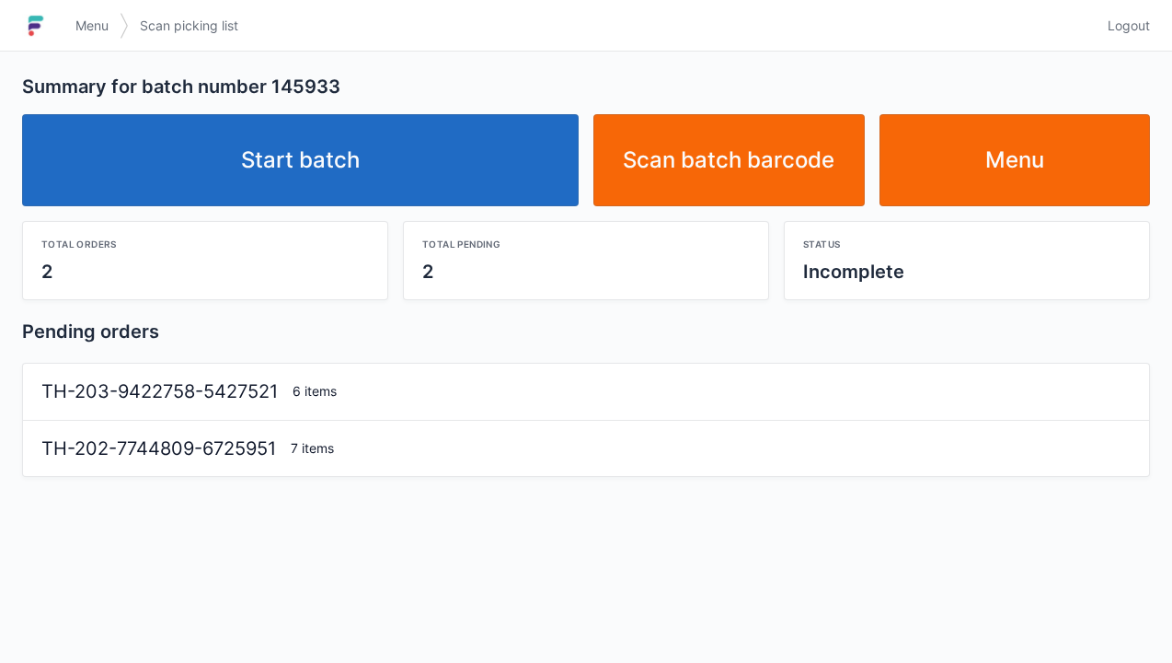
click at [309, 166] on link "Start batch" at bounding box center [300, 160] width 557 height 92
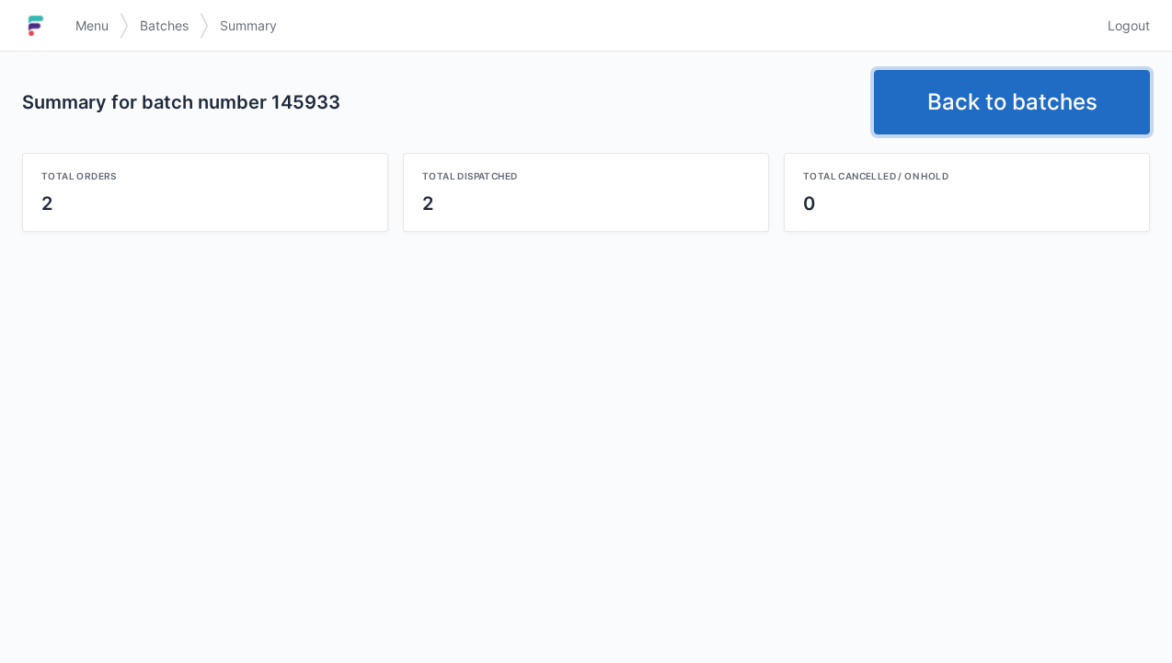
click at [1014, 114] on link "Back to batches" at bounding box center [1012, 102] width 276 height 64
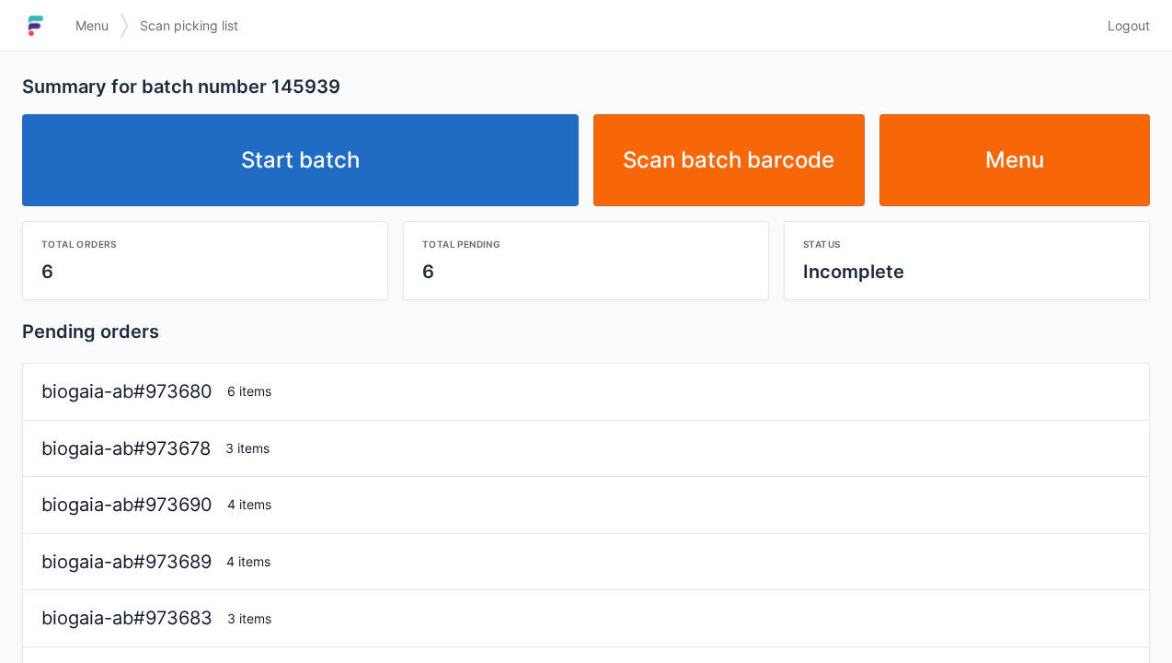
click at [297, 173] on link "Start batch" at bounding box center [300, 160] width 557 height 92
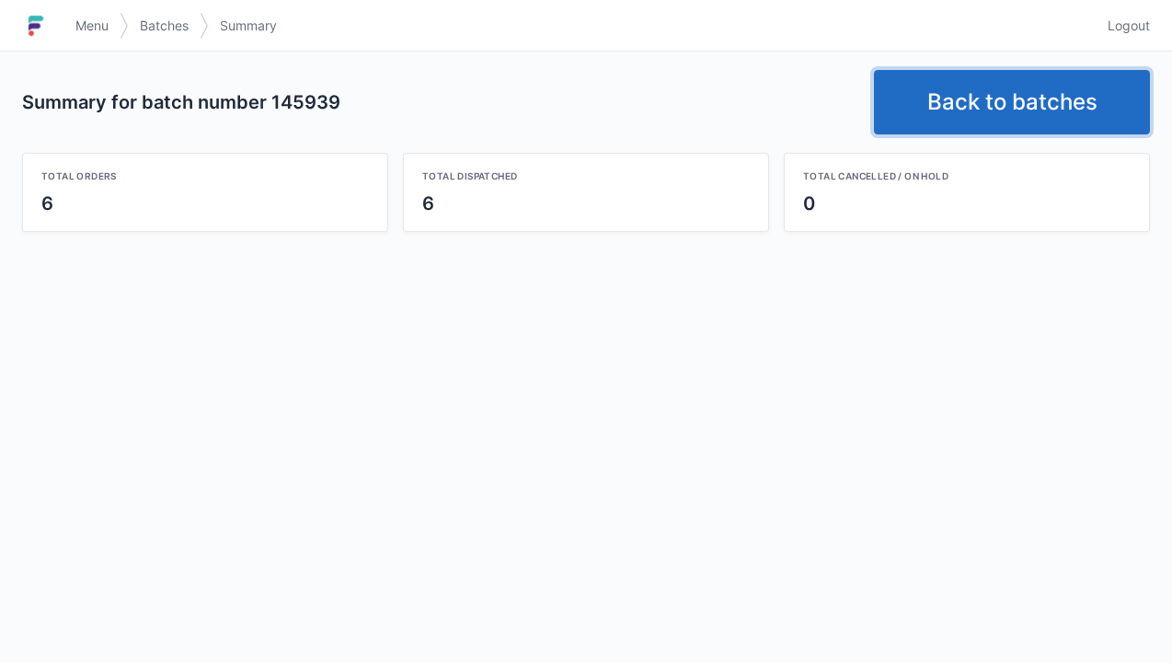
click at [1010, 109] on link "Back to batches" at bounding box center [1012, 102] width 276 height 64
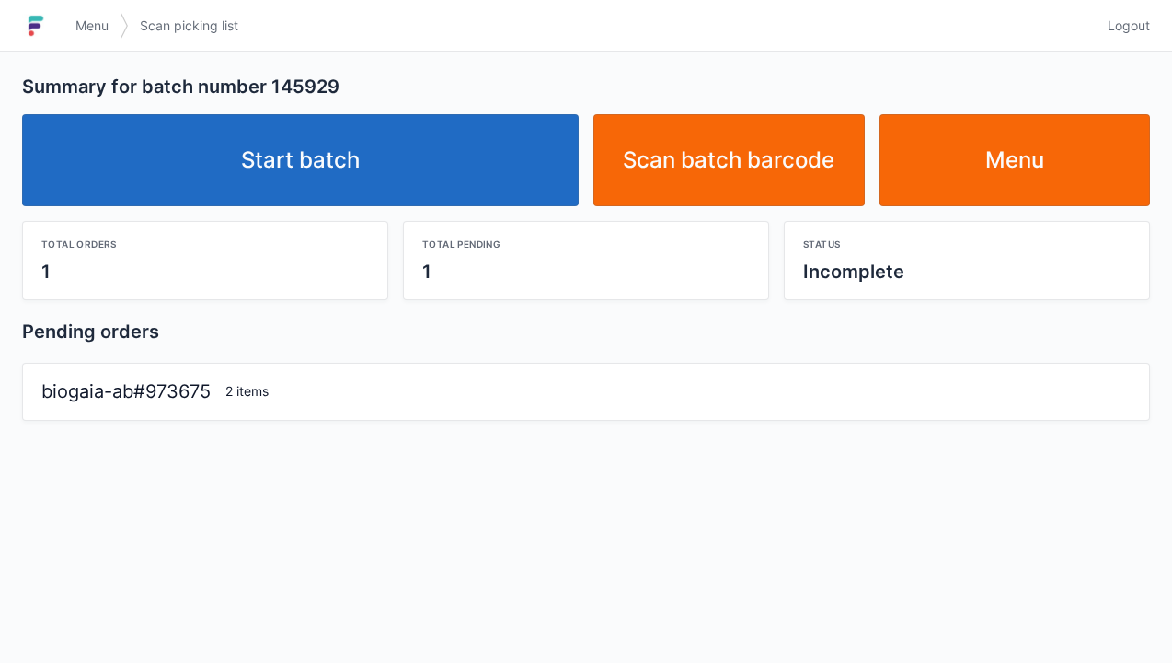
click at [301, 182] on link "Start batch" at bounding box center [300, 160] width 557 height 92
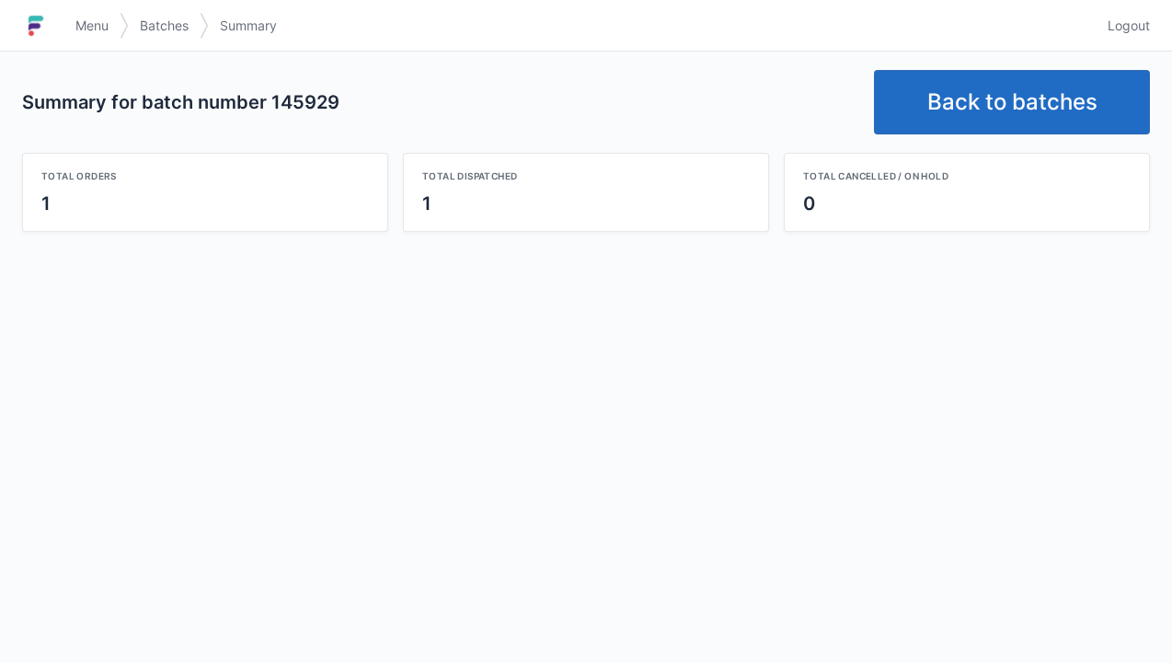
click at [1017, 112] on link "Back to batches" at bounding box center [1012, 102] width 276 height 64
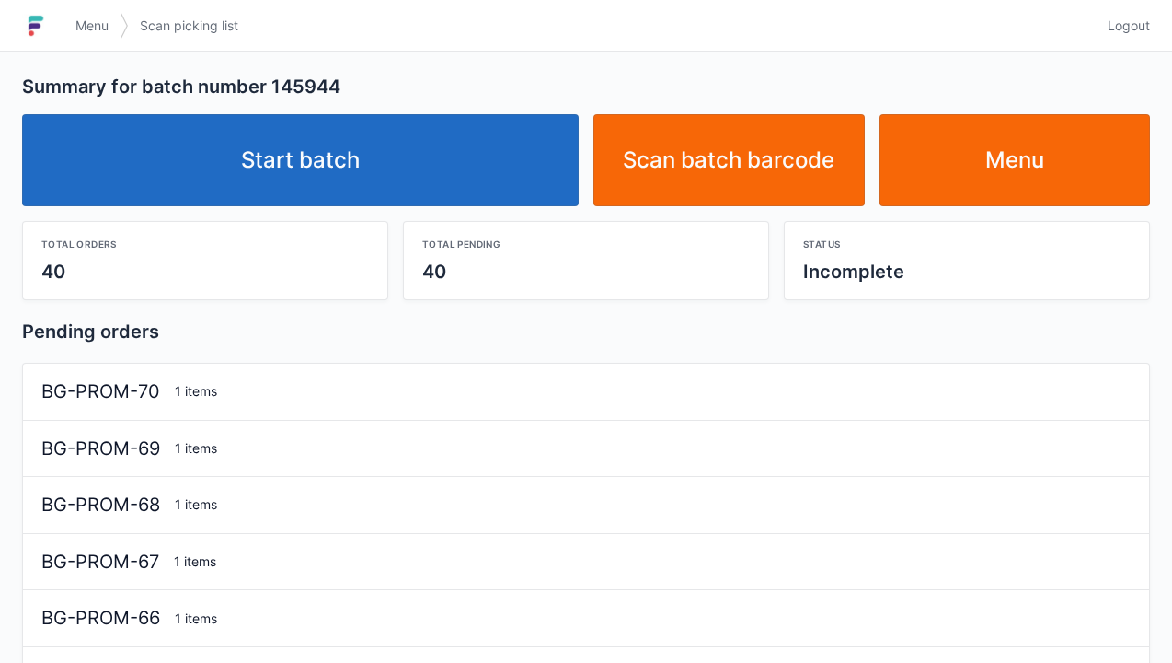
click at [318, 175] on link "Start batch" at bounding box center [300, 160] width 557 height 92
